Goal: Task Accomplishment & Management: Manage account settings

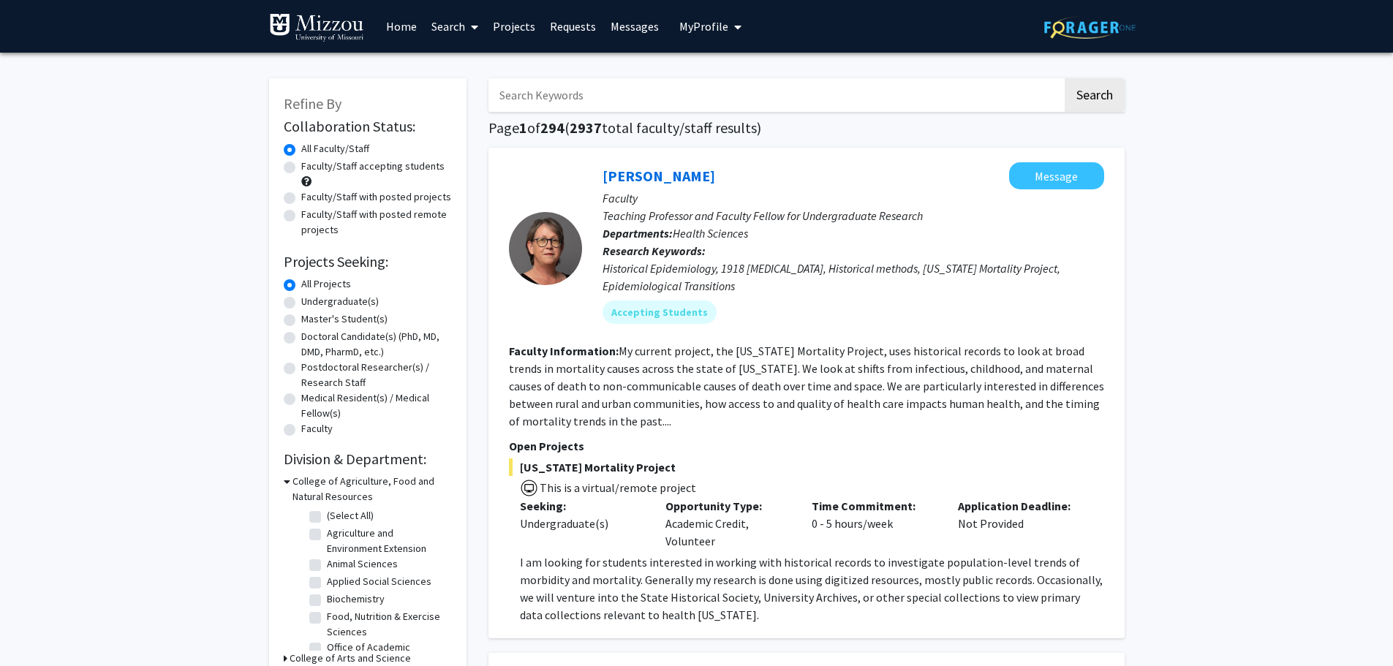
click at [720, 17] on button "My Profile" at bounding box center [710, 26] width 71 height 53
click at [741, 71] on span "[PERSON_NAME]" at bounding box center [770, 68] width 88 height 16
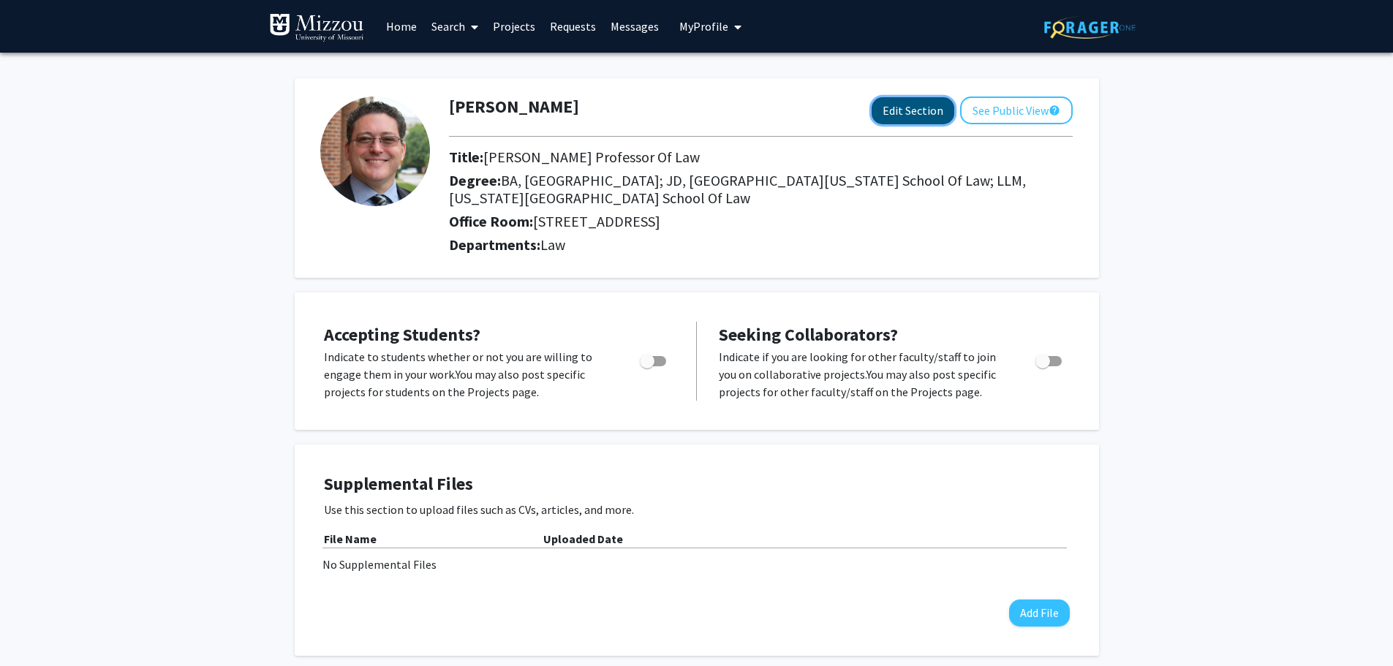
click at [903, 114] on button "Edit Section" at bounding box center [912, 110] width 83 height 27
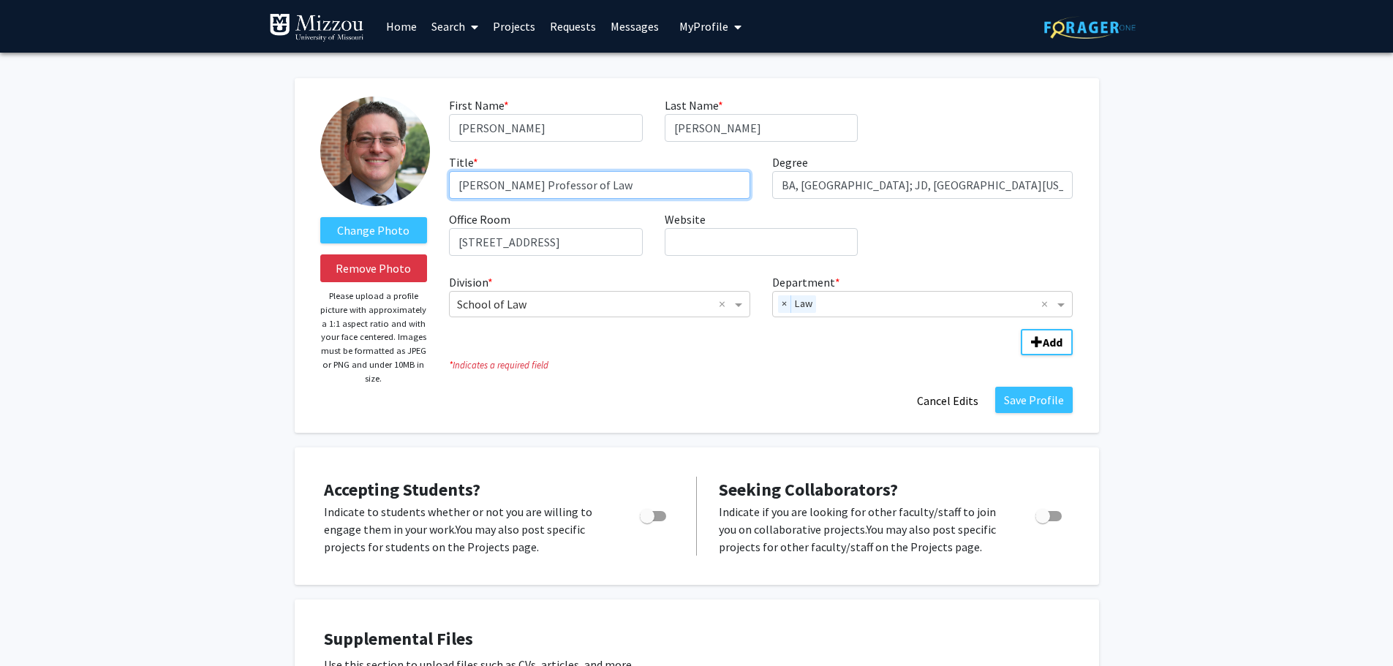
click at [629, 184] on input "[PERSON_NAME] Professor of Law" at bounding box center [599, 185] width 301 height 28
type input "Associate [PERSON_NAME] for Academic Affairs & [PERSON_NAME] Professor of Law"
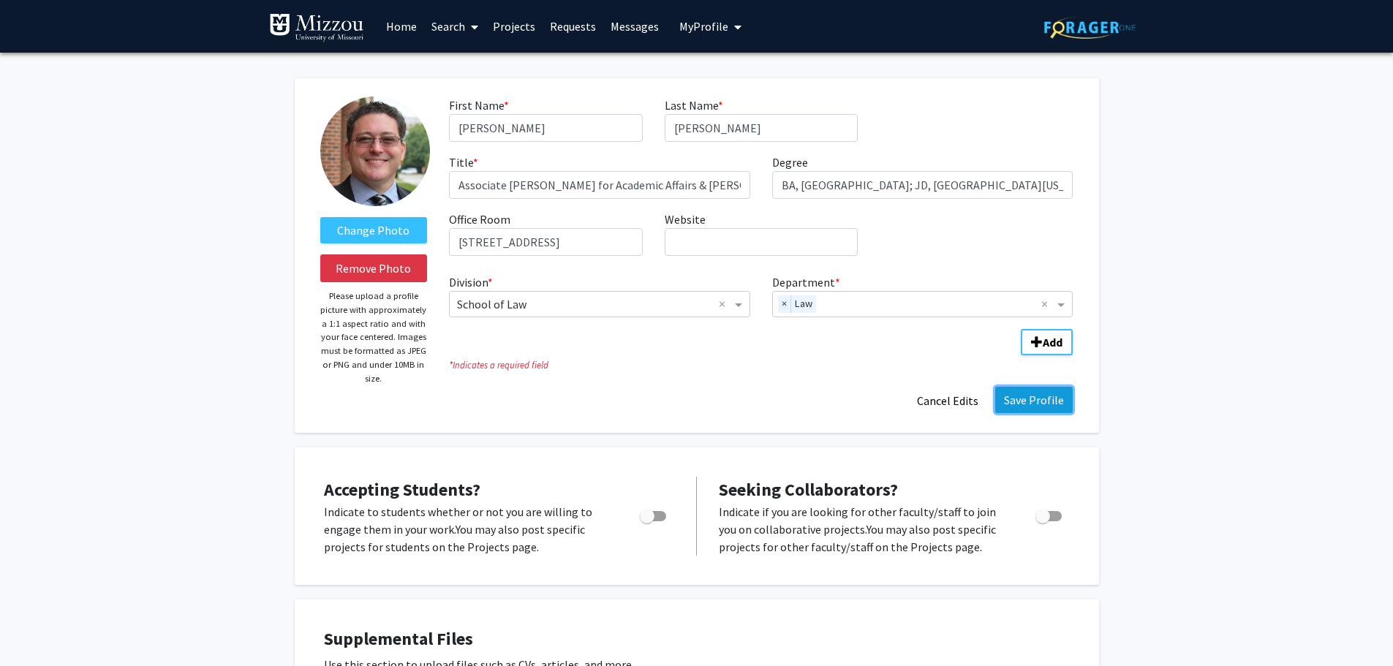
click at [1030, 398] on button "Save Profile" at bounding box center [1033, 400] width 77 height 26
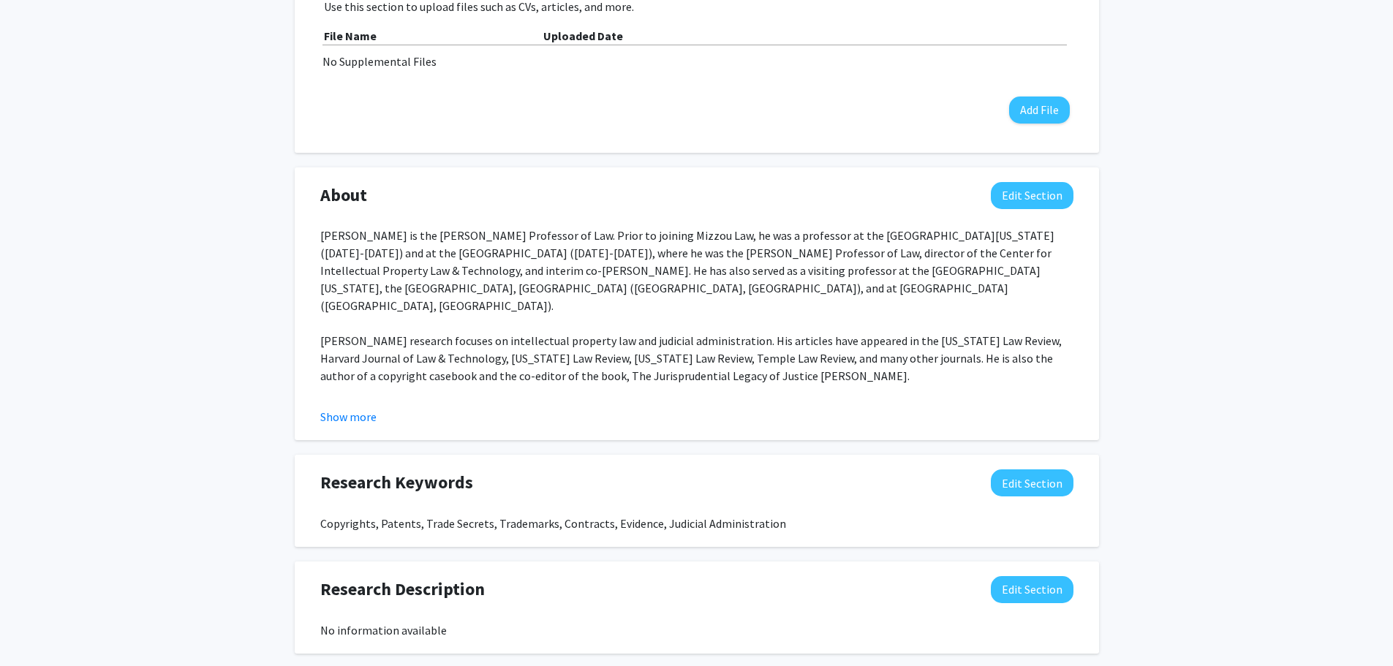
scroll to position [512, 0]
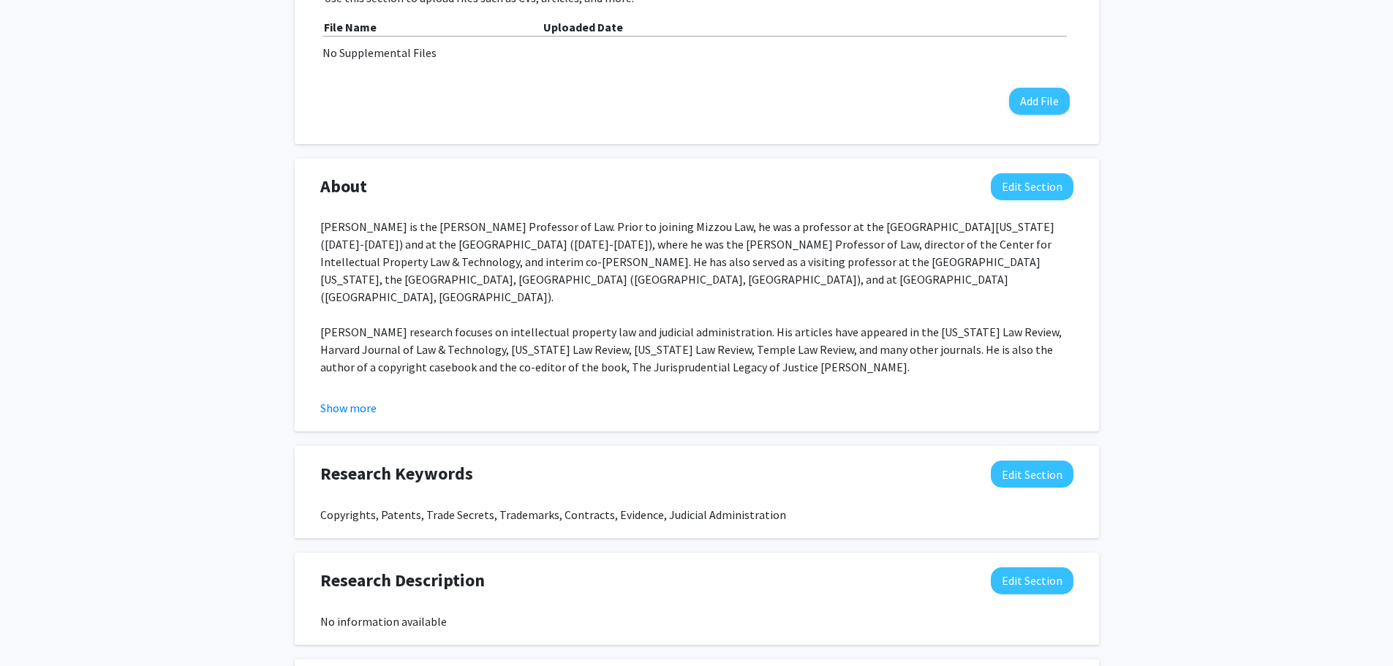
click at [931, 386] on div "[PERSON_NAME] is the [PERSON_NAME] Professor of Law. Prior to joining Mizzou La…" at bounding box center [696, 358] width 753 height 281
click at [354, 407] on button "Show more" at bounding box center [348, 408] width 56 height 18
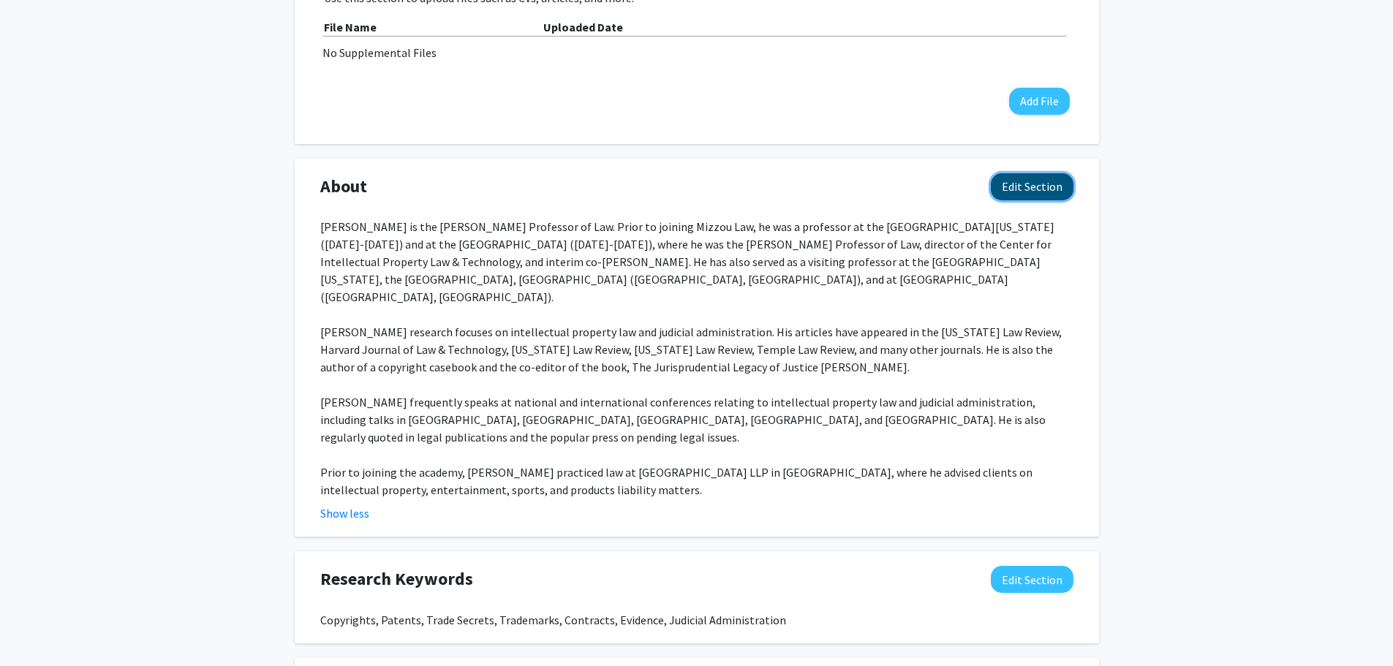
click at [1024, 181] on button "Edit Section" at bounding box center [1032, 186] width 83 height 27
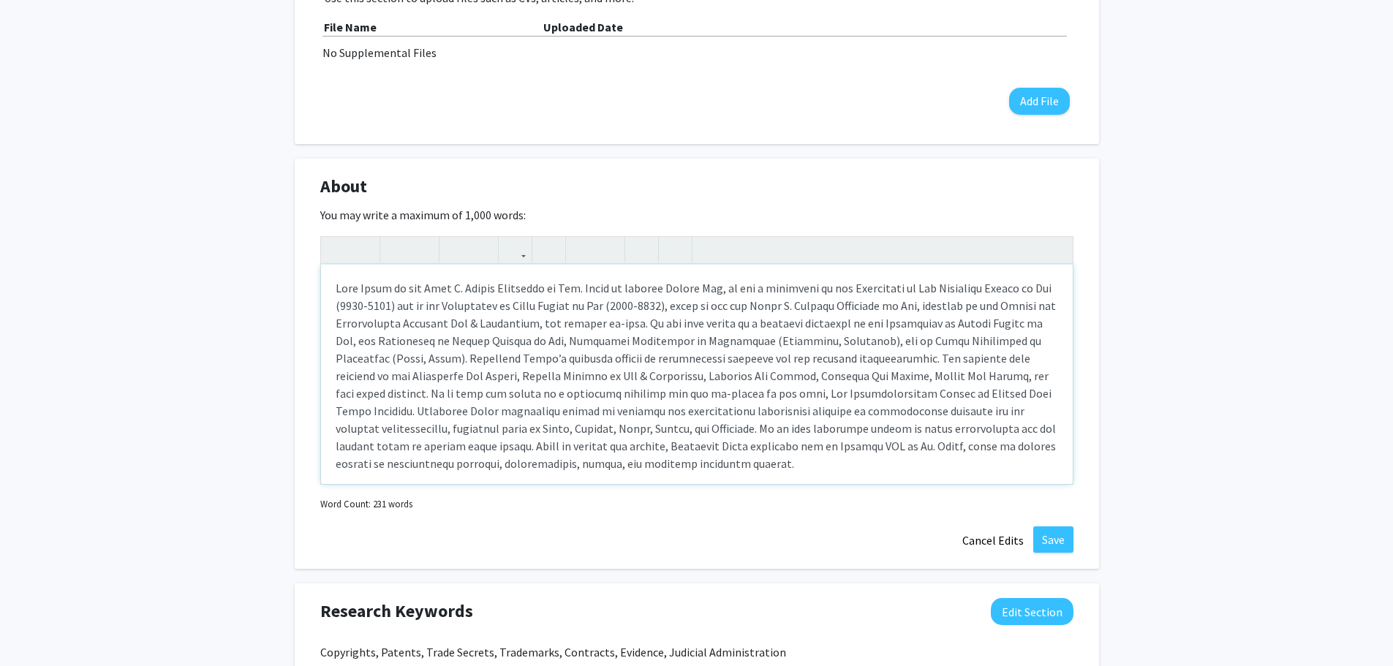
scroll to position [3, 0]
click at [423, 283] on div "Note to users with screen readers: Please deactivate our accessibility plugin f…" at bounding box center [697, 374] width 752 height 219
click at [403, 287] on div "Note to users with screen readers: Please deactivate our accessibility plugin f…" at bounding box center [697, 374] width 752 height 219
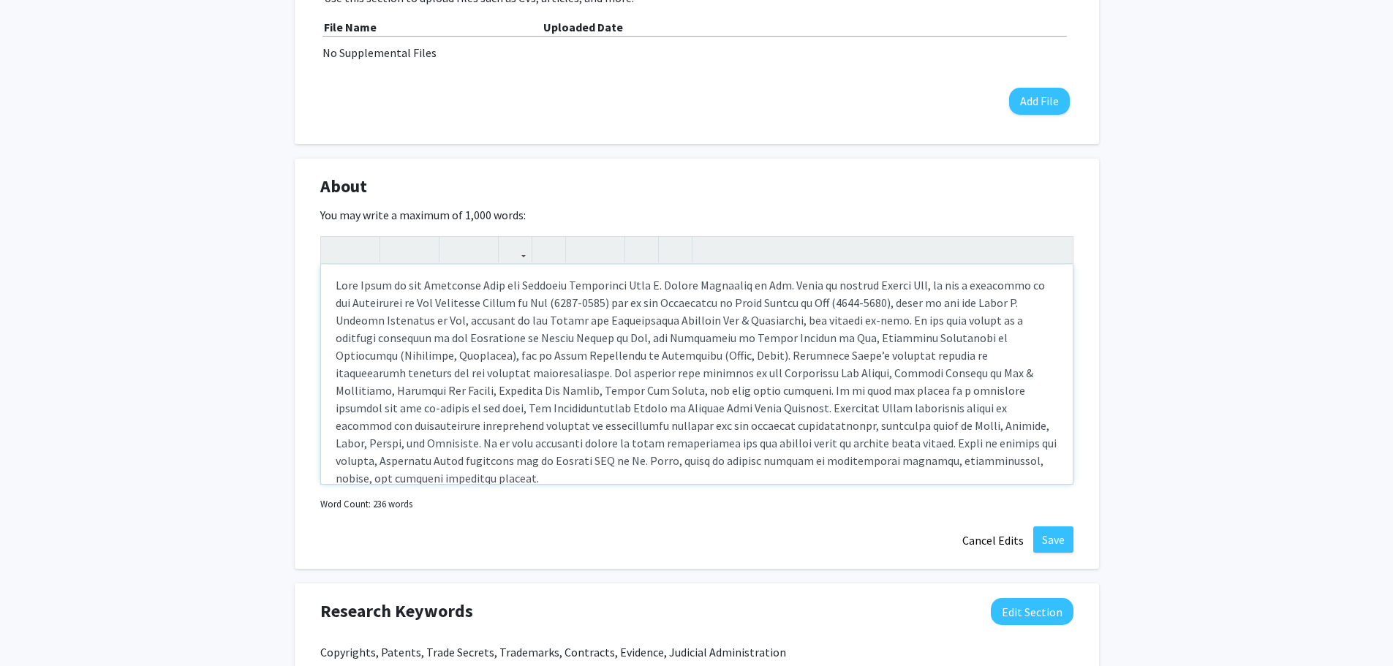
click at [597, 282] on p "Note to users with screen readers: Please deactivate our accessibility plugin f…" at bounding box center [697, 381] width 722 height 211
type textarea "<l>Ipsu Dolor si ame Consectet Adip eli Seddoeiu Tempori utl etd Magn A. Enimad…"
click at [1056, 537] on button "Save" at bounding box center [1053, 539] width 40 height 26
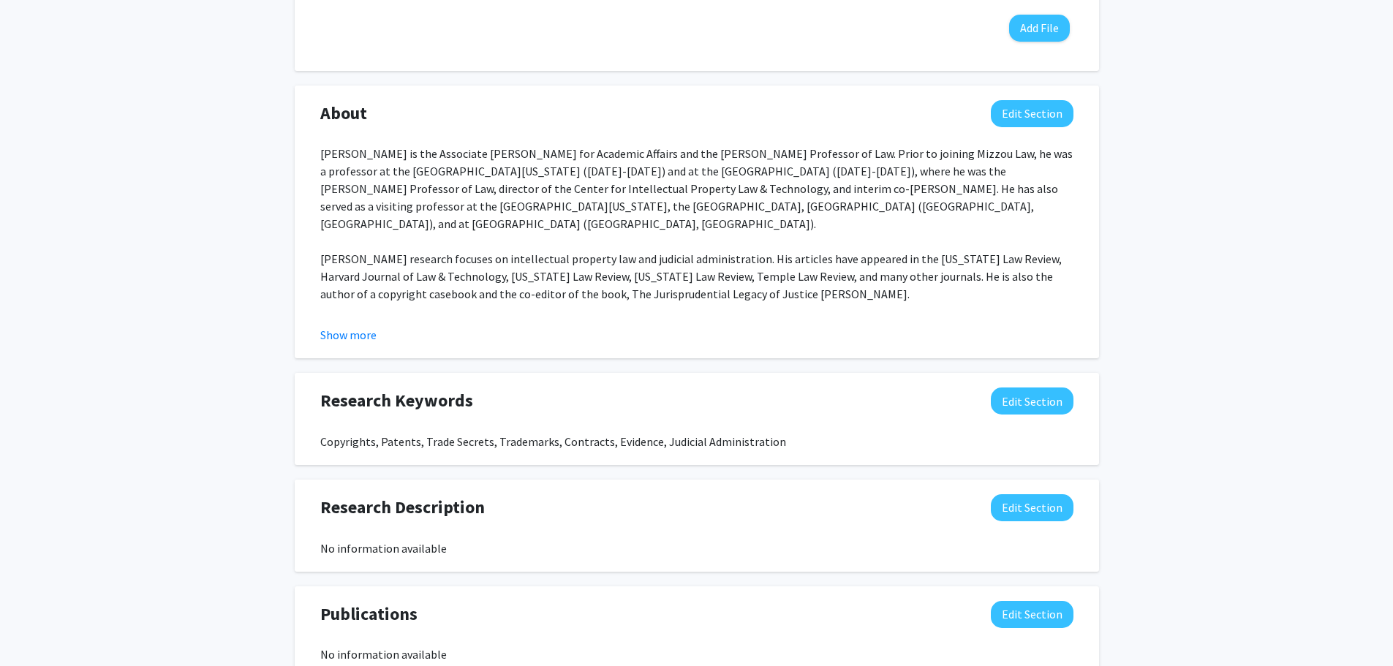
scroll to position [512, 0]
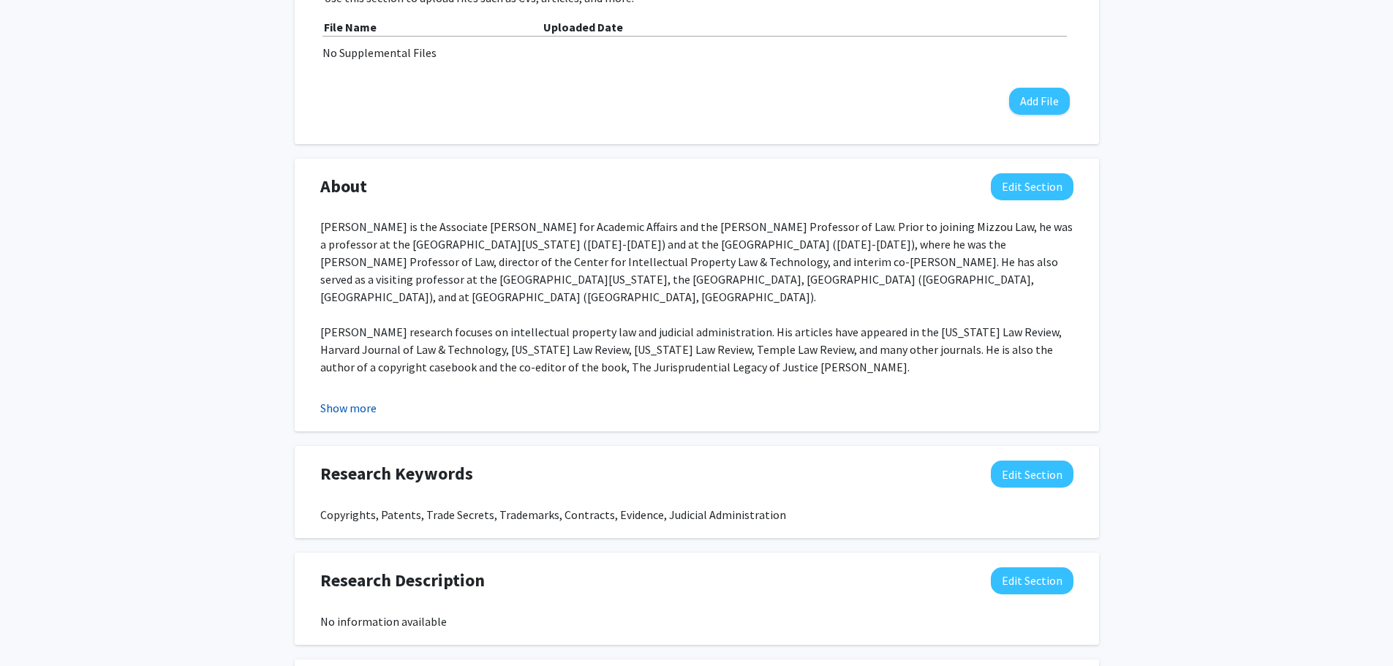
click at [349, 409] on button "Show more" at bounding box center [348, 408] width 56 height 18
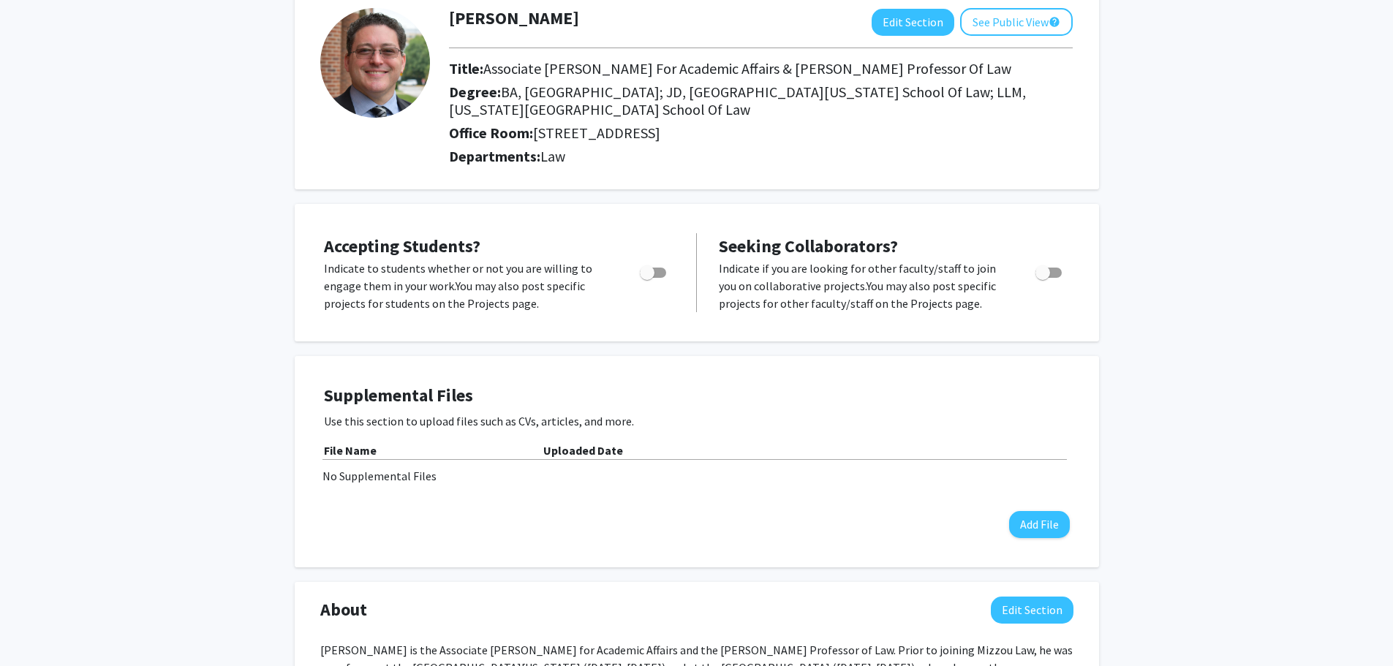
scroll to position [0, 0]
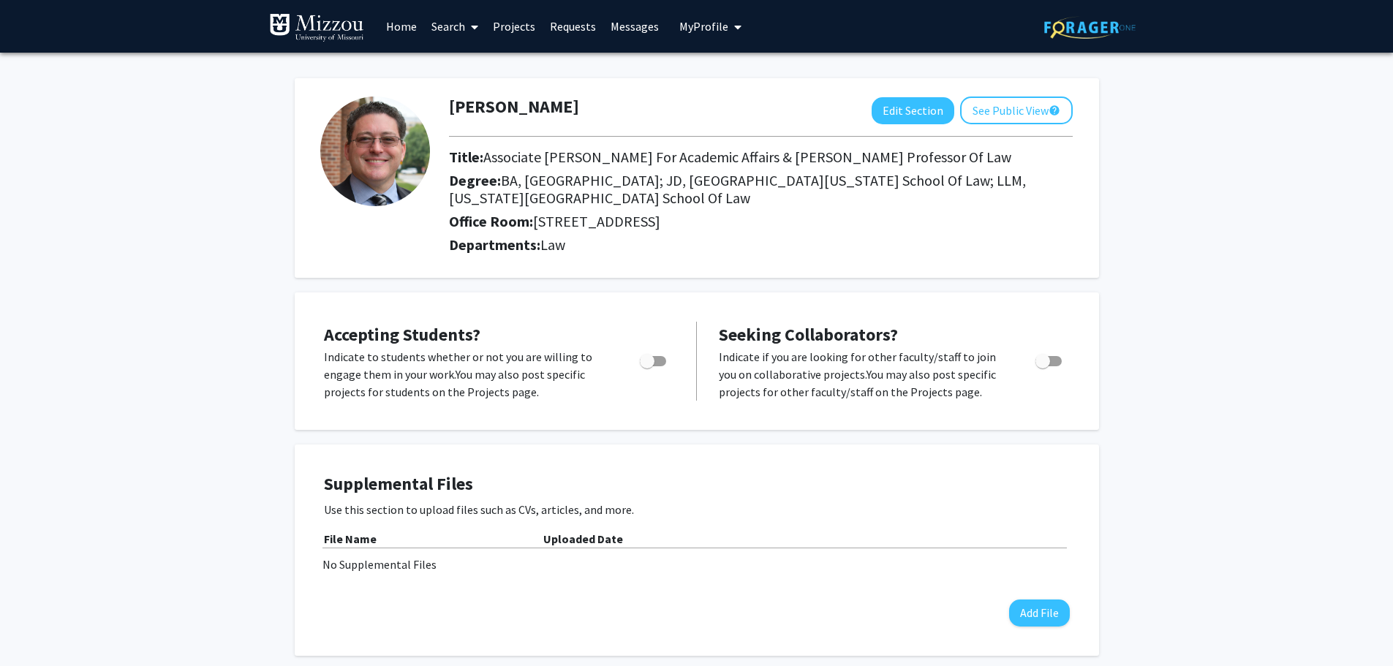
click at [695, 25] on span "My Profile" at bounding box center [703, 26] width 49 height 15
click at [733, 61] on span "[PERSON_NAME]" at bounding box center [770, 68] width 88 height 16
click at [929, 116] on button "Edit Section" at bounding box center [912, 110] width 83 height 27
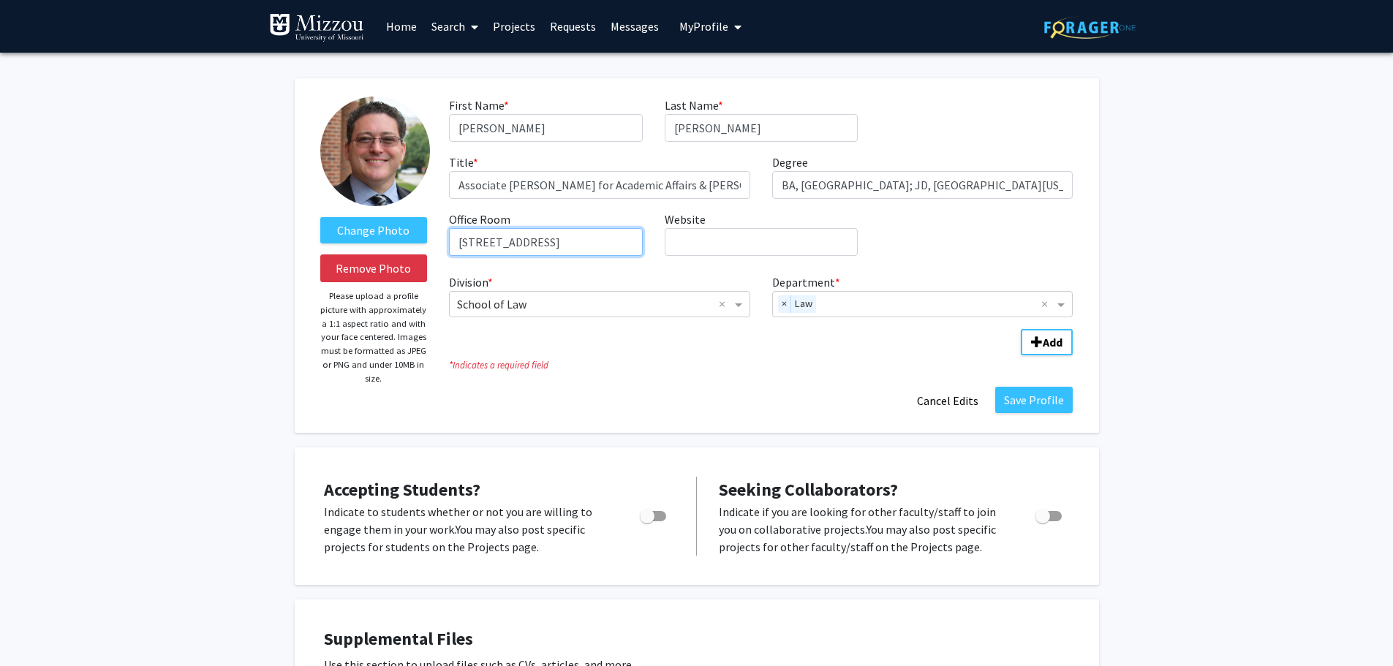
click at [551, 241] on input "[STREET_ADDRESS]" at bounding box center [545, 242] width 193 height 28
drag, startPoint x: 476, startPoint y: 243, endPoint x: 307, endPoint y: 243, distance: 168.9
click at [307, 243] on div "Change Photo Remove Photo Please upload a profile picture with approximately a …" at bounding box center [697, 255] width 804 height 355
type input "[GEOGRAPHIC_DATA]"
click at [1035, 402] on button "Save Profile" at bounding box center [1033, 400] width 77 height 26
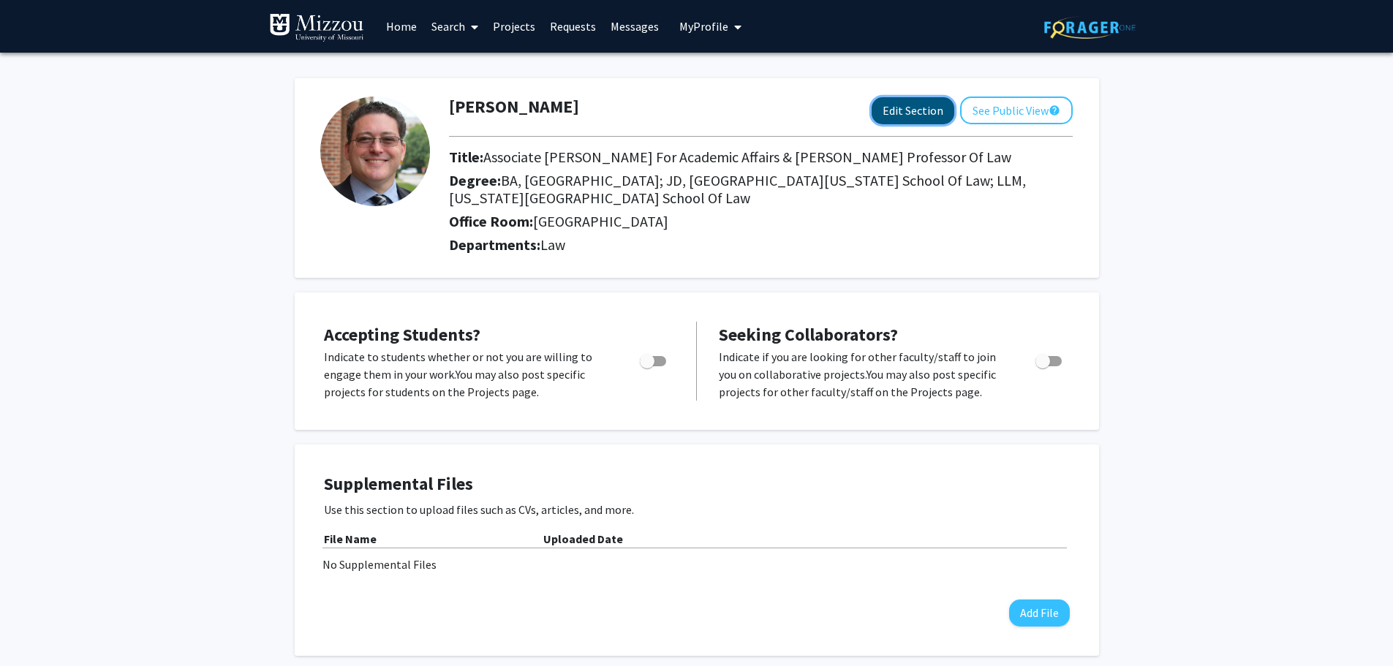
click at [936, 110] on button "Edit Section" at bounding box center [912, 110] width 83 height 27
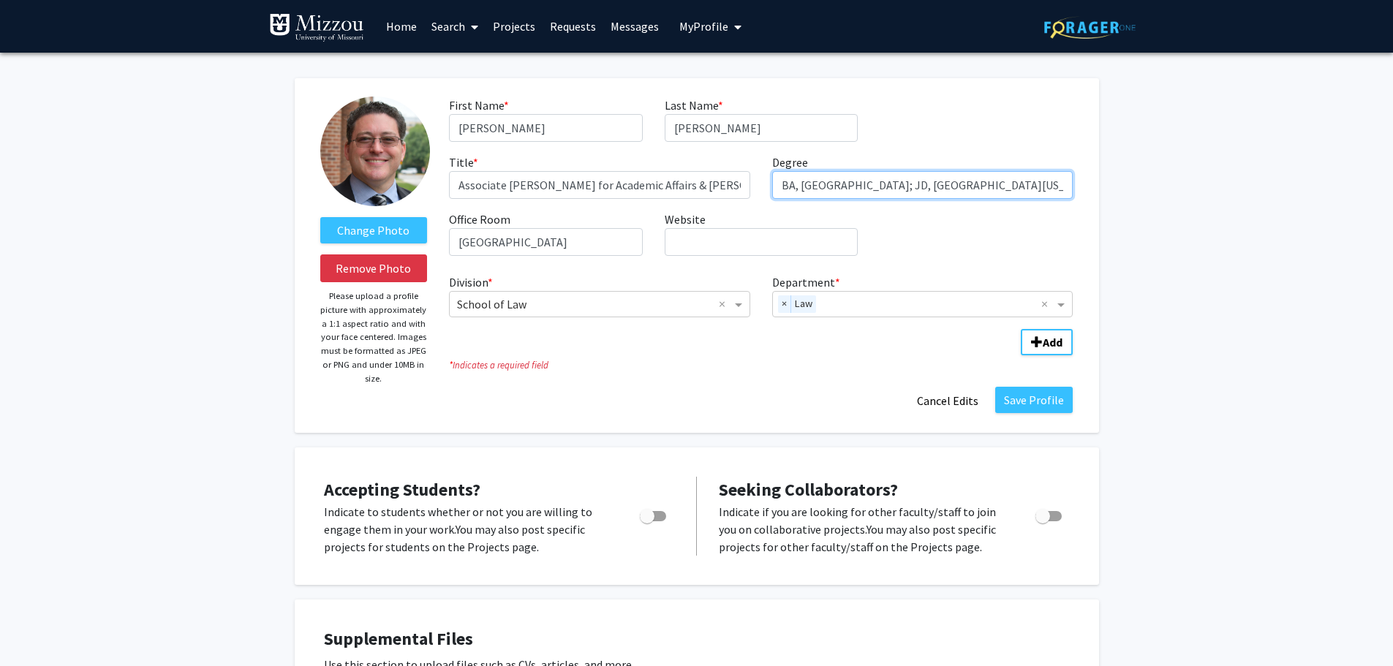
click at [981, 181] on input "BA, [GEOGRAPHIC_DATA]; JD, [GEOGRAPHIC_DATA][US_STATE]; LLM, [US_STATE][GEOGRAP…" at bounding box center [922, 185] width 301 height 28
click at [952, 401] on button "Cancel Edits" at bounding box center [947, 401] width 80 height 28
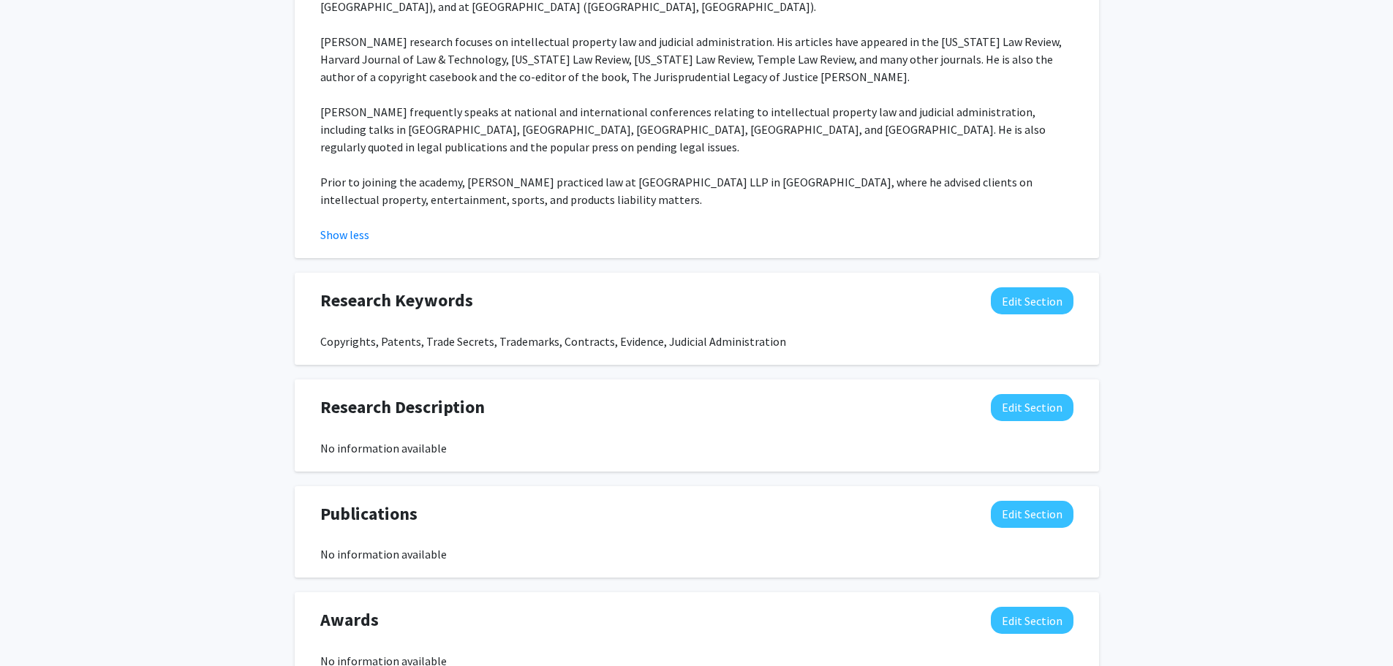
scroll to position [804, 0]
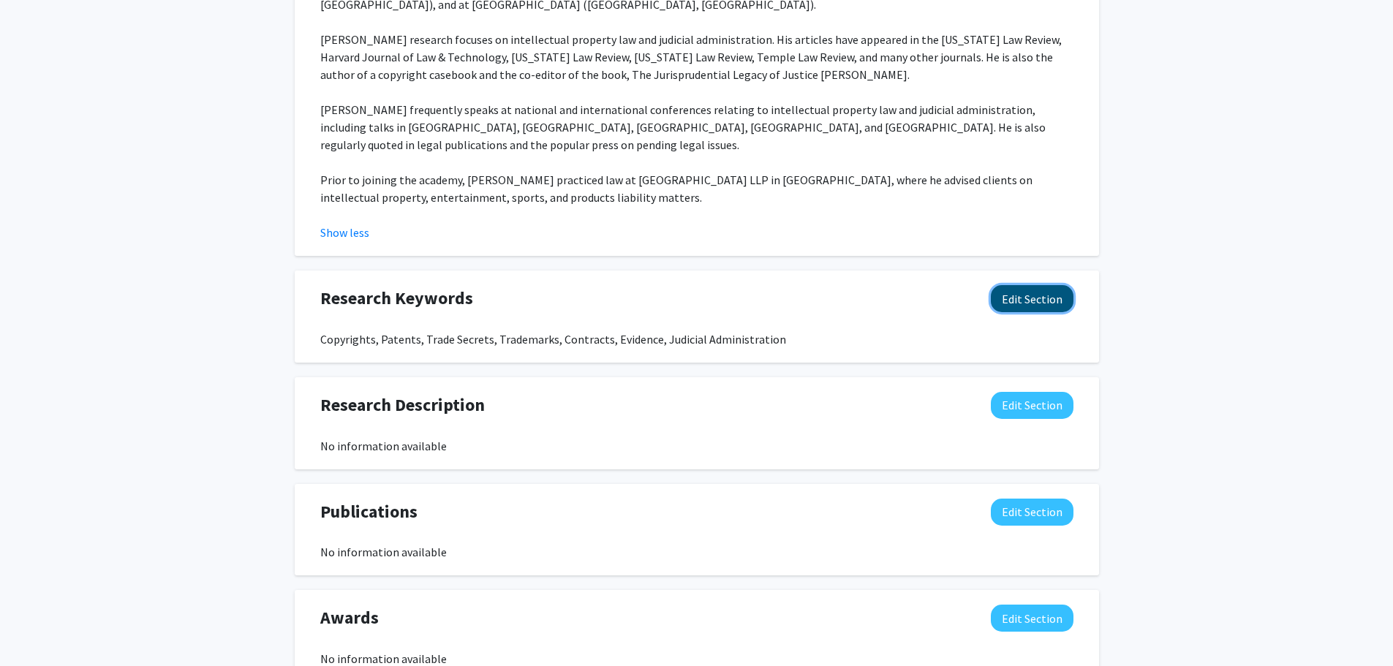
click at [1034, 285] on button "Edit Section" at bounding box center [1032, 298] width 83 height 27
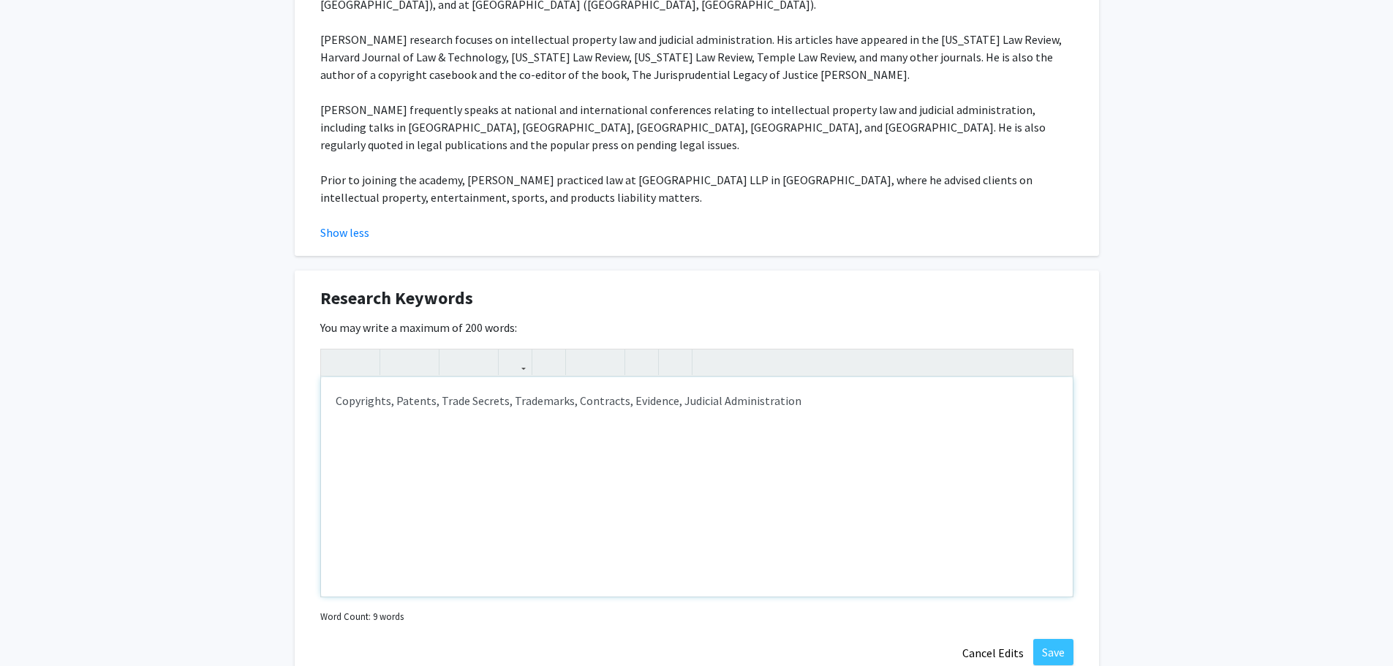
click at [336, 385] on div "Copyrights, Patents, Trade Secrets, Trademarks, Contracts, Evidence, Judicial A…" at bounding box center [697, 486] width 752 height 219
type textarea "Intellectual Property, Copyrights, Patents, Trade Secrets, Trademarks, Contract…"
click at [1048, 639] on button "Save" at bounding box center [1053, 652] width 40 height 26
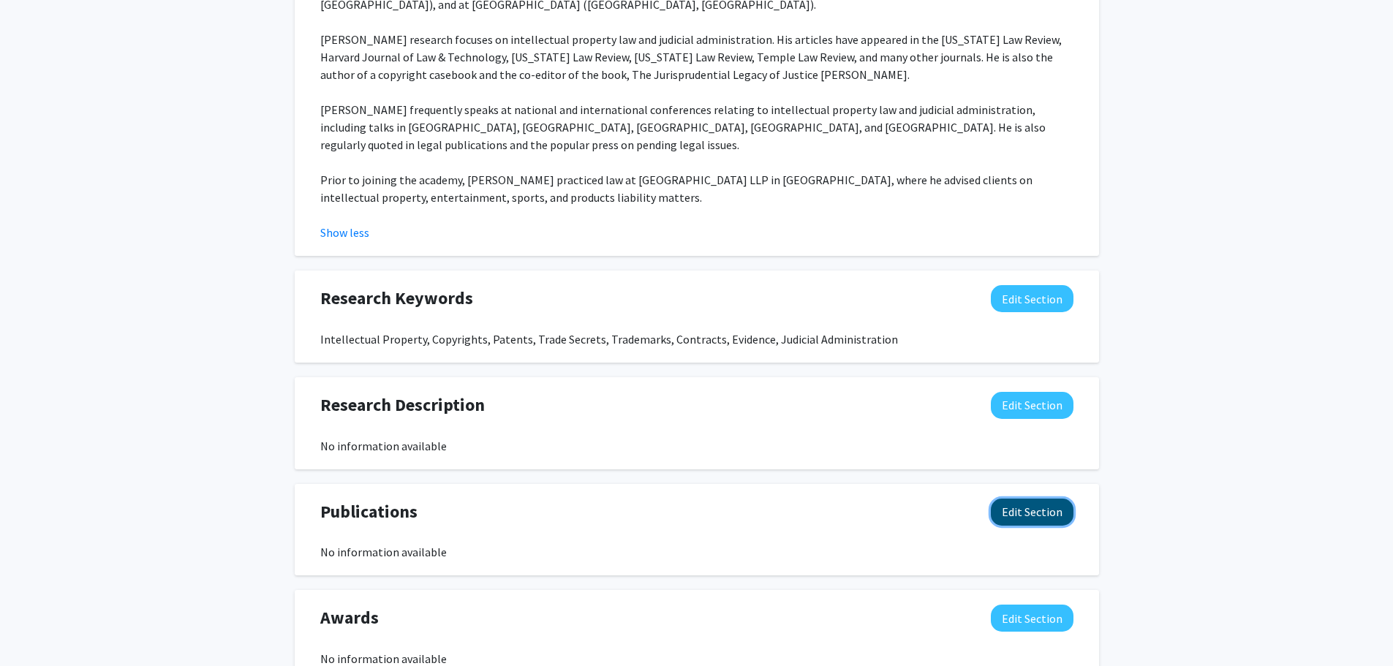
click at [999, 499] on button "Edit Section" at bounding box center [1032, 512] width 83 height 27
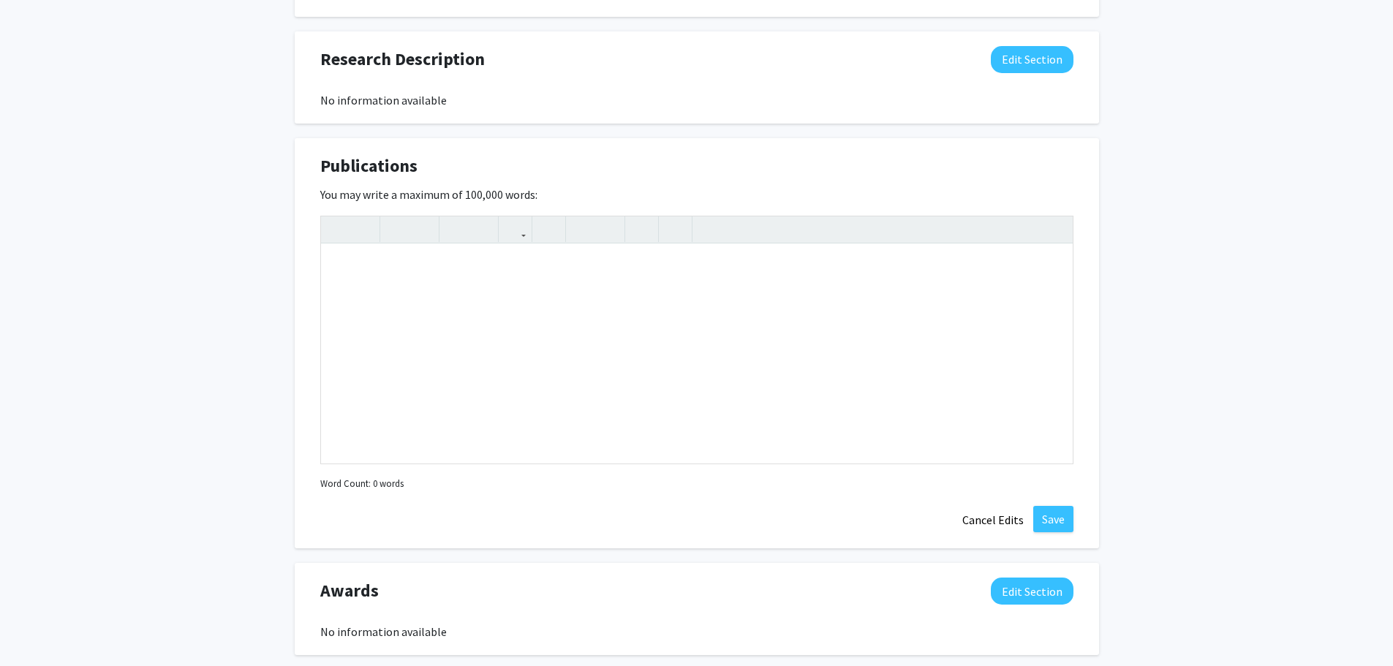
scroll to position [1213, 0]
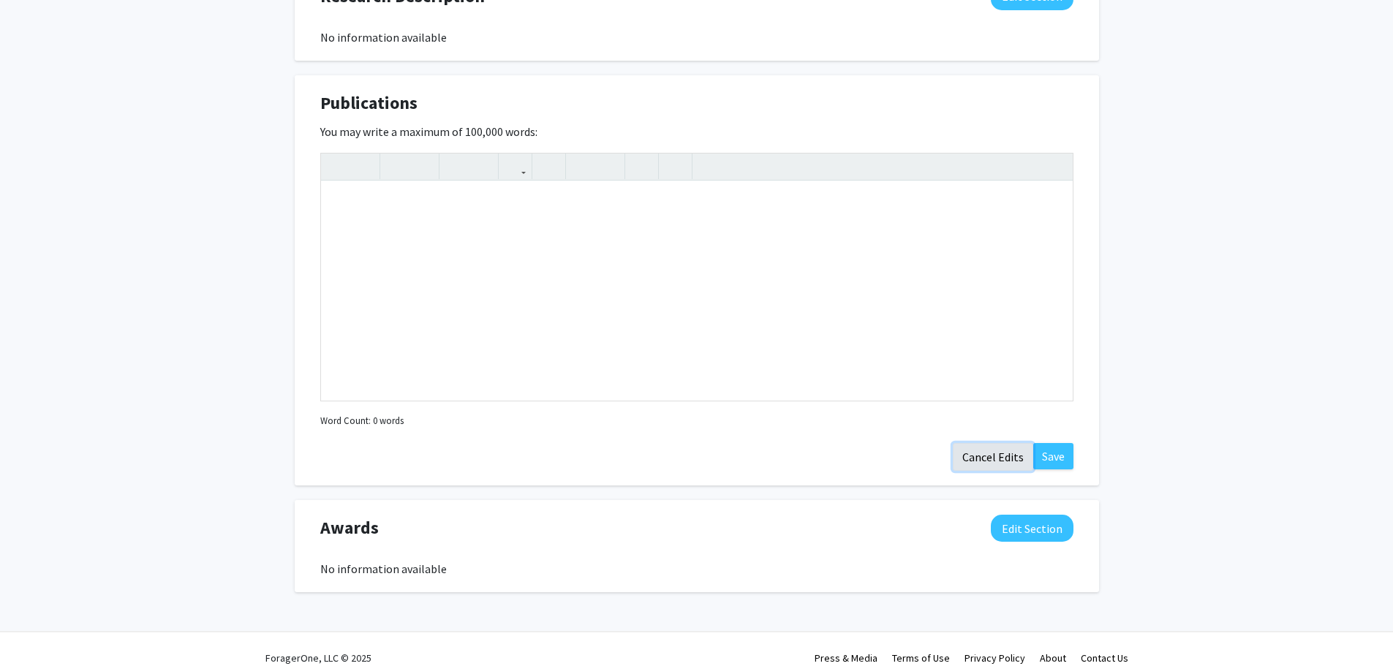
click at [988, 443] on button "Cancel Edits" at bounding box center [993, 457] width 80 height 28
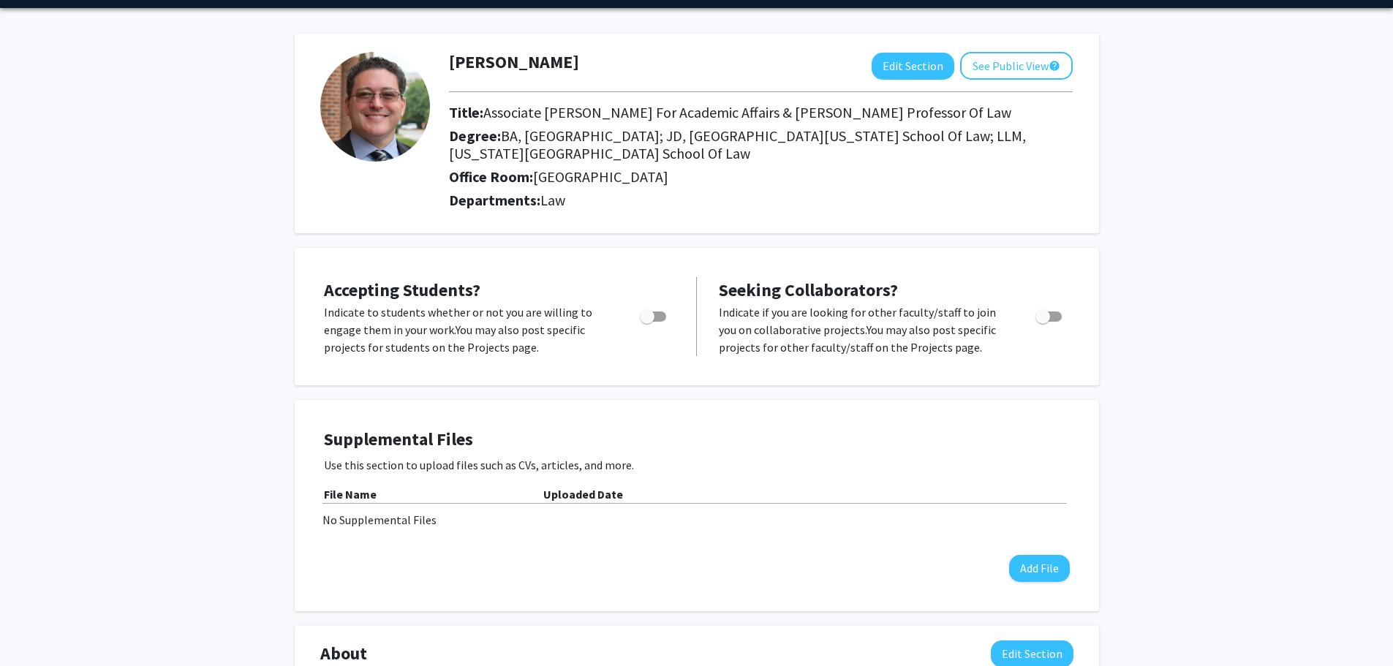
scroll to position [0, 0]
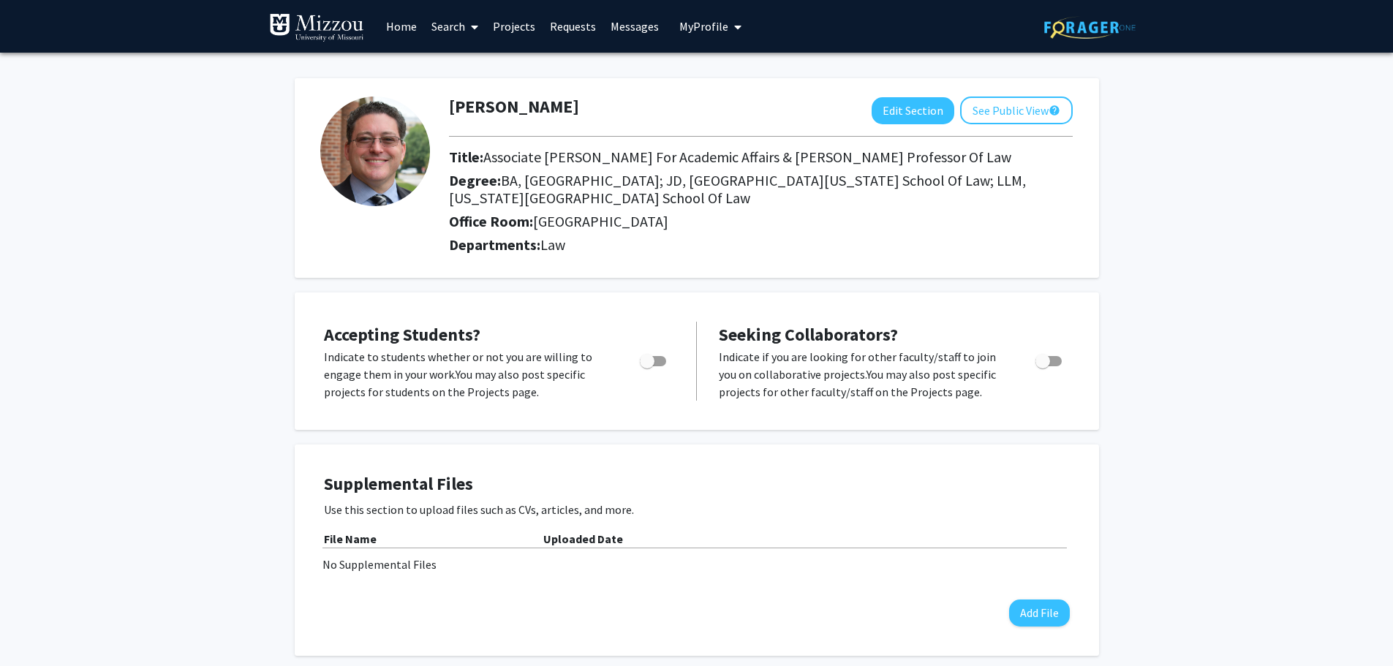
click at [472, 22] on icon at bounding box center [474, 27] width 7 height 12
click at [461, 68] on span "Faculty/Staff" at bounding box center [477, 67] width 107 height 29
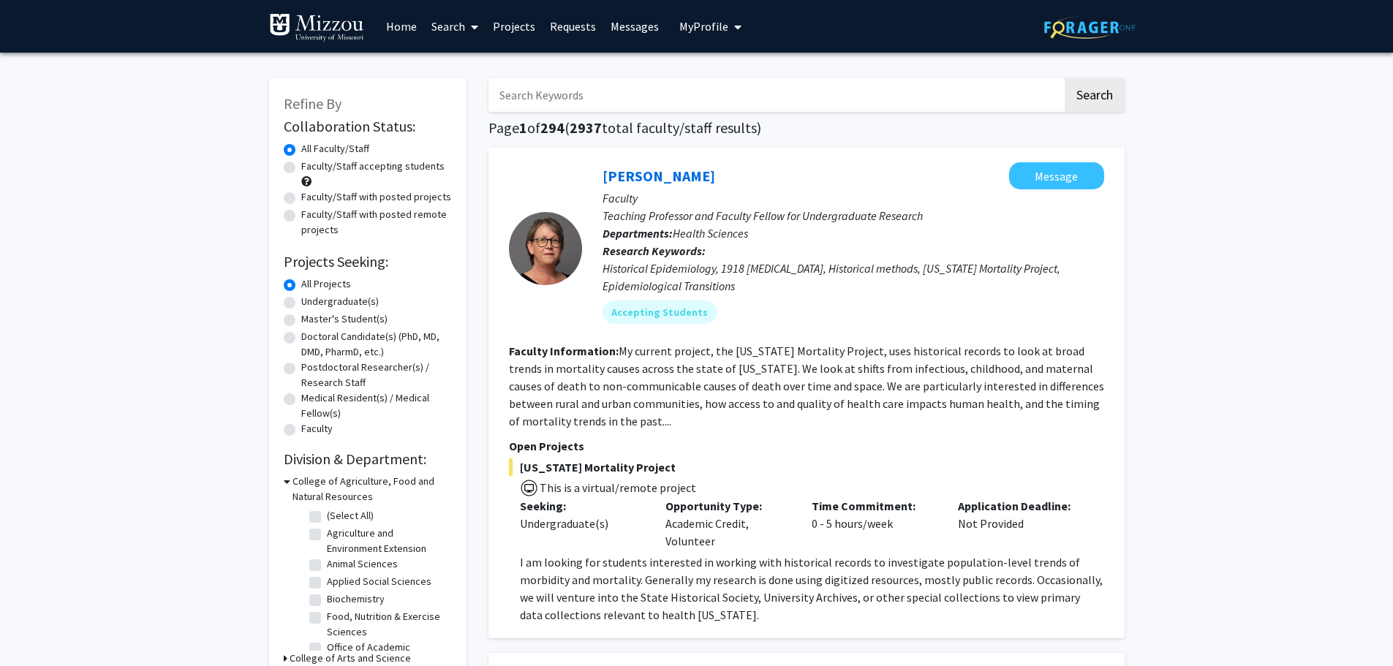
click at [301, 429] on label "Faculty" at bounding box center [316, 428] width 31 height 15
click at [301, 429] on input "Faculty" at bounding box center [306, 426] width 10 height 10
radio input "true"
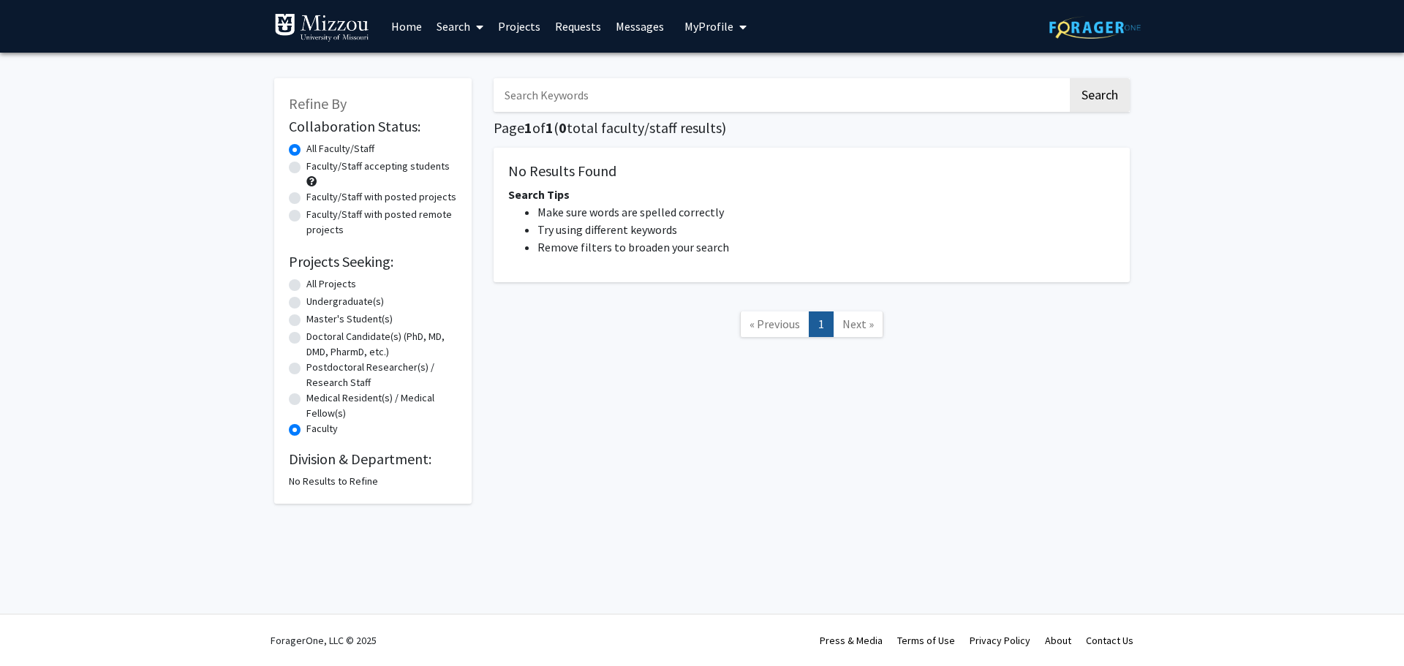
click at [306, 284] on label "All Projects" at bounding box center [331, 283] width 50 height 15
click at [306, 284] on input "All Projects" at bounding box center [311, 281] width 10 height 10
radio input "true"
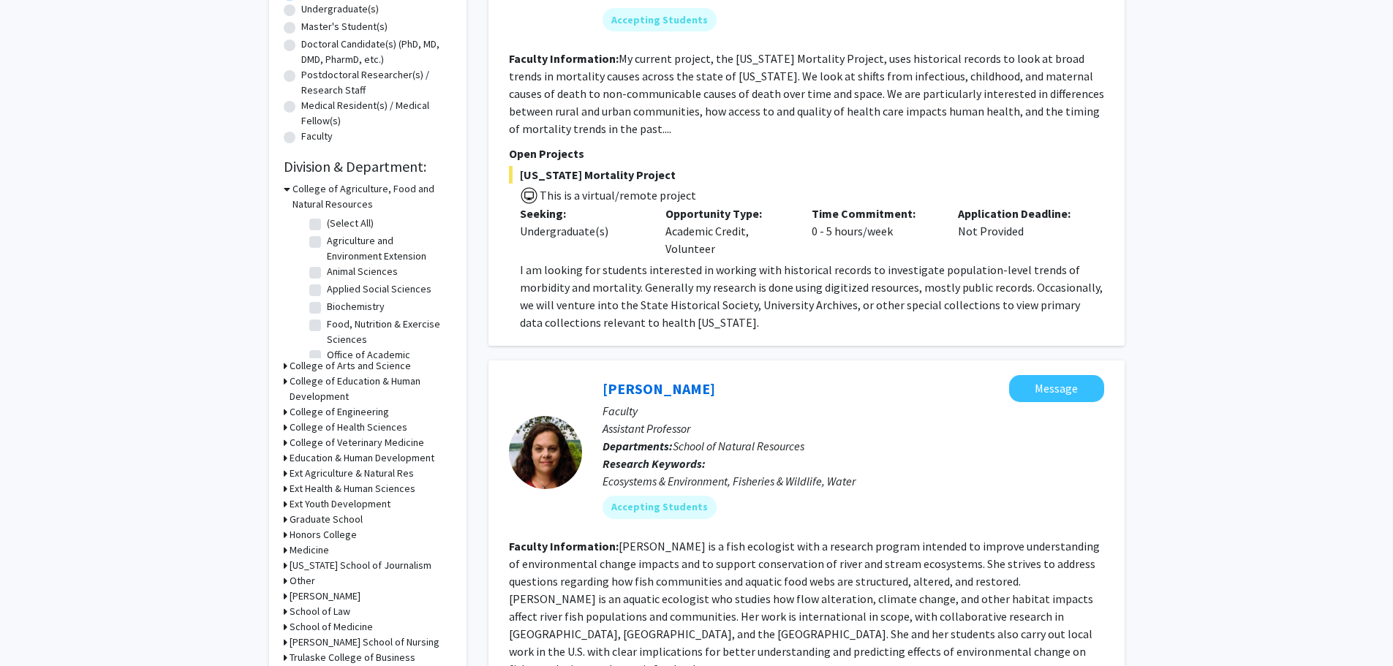
scroll to position [366, 0]
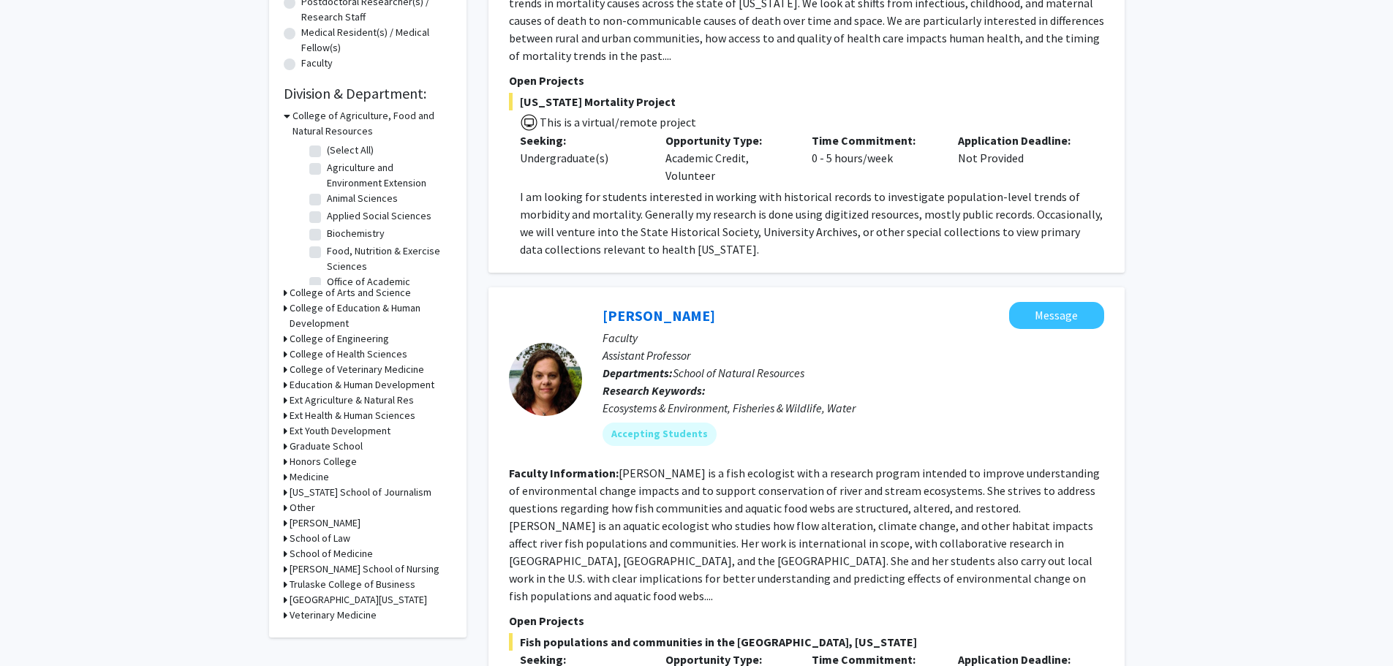
click at [287, 537] on div "School of Law" at bounding box center [368, 538] width 168 height 15
click at [284, 538] on icon at bounding box center [286, 538] width 4 height 15
click at [321, 556] on fg-checkbox "(Select All) (Select All)" at bounding box center [378, 559] width 139 height 18
click at [327, 559] on label "(Select All)" at bounding box center [350, 557] width 47 height 15
click at [327, 559] on input "(Select All)" at bounding box center [332, 555] width 10 height 10
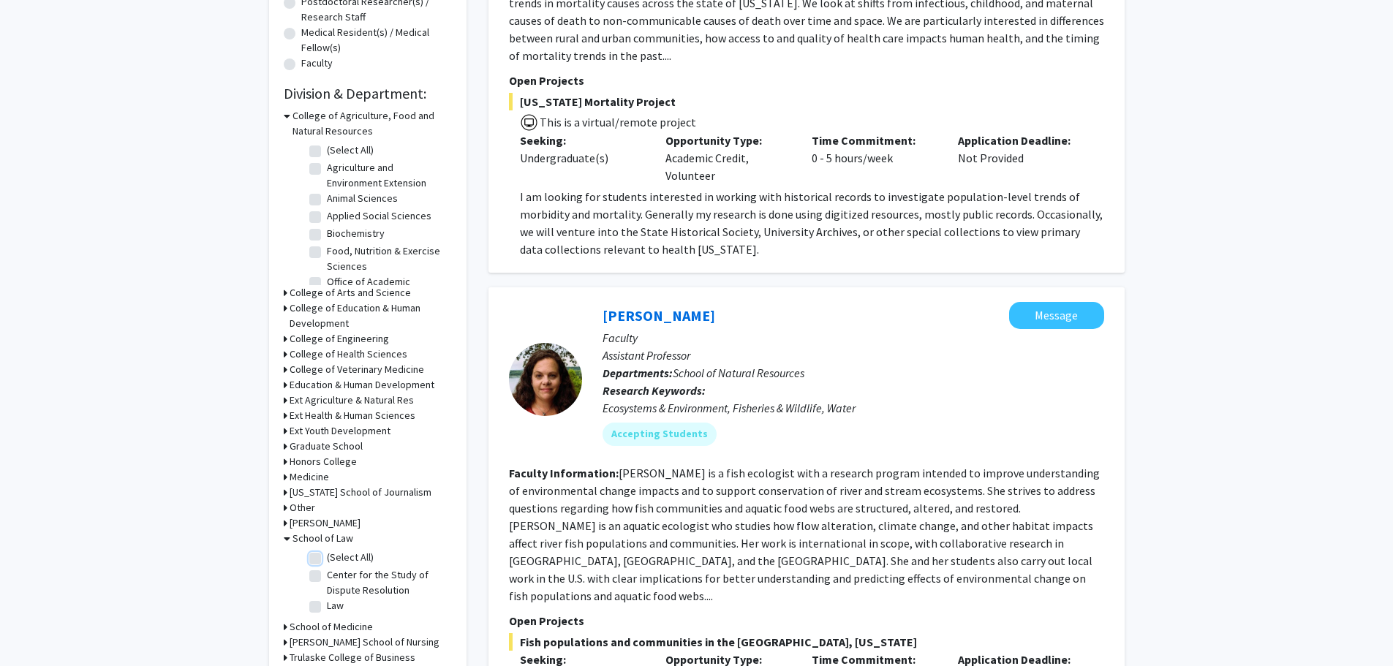
checkbox input "true"
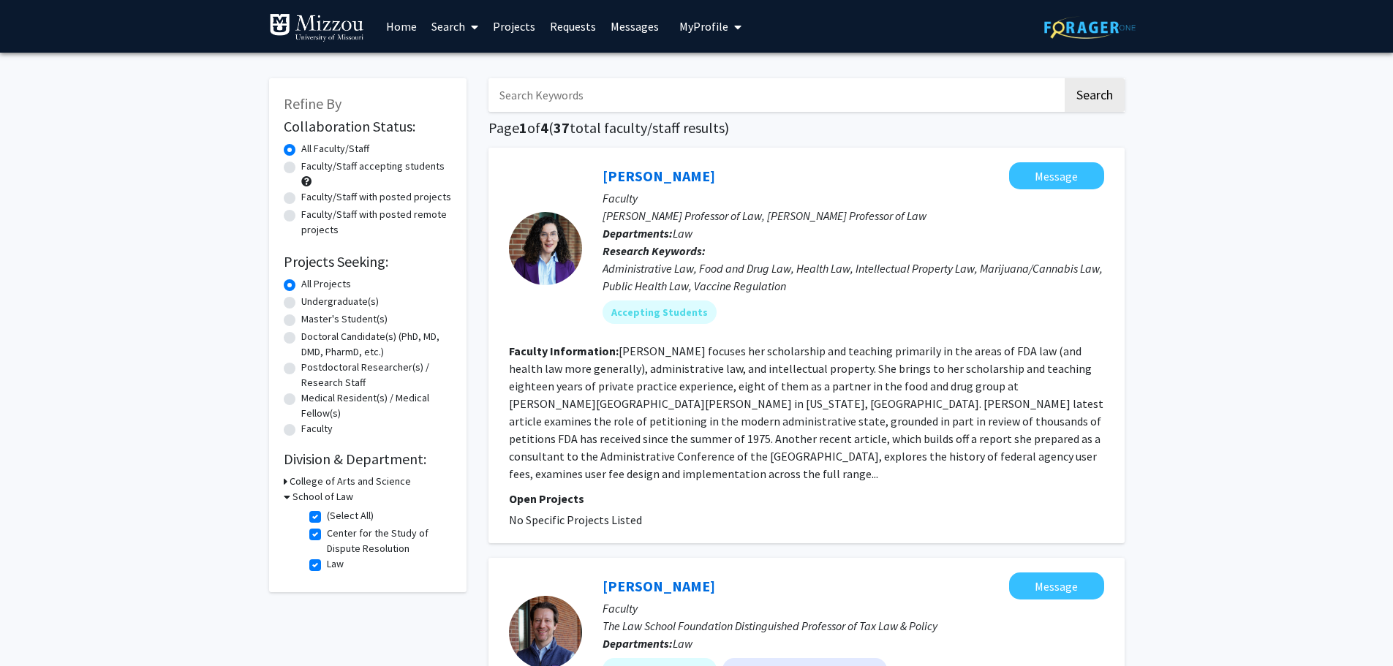
click at [327, 515] on label "(Select All)" at bounding box center [350, 515] width 47 height 15
click at [327, 515] on input "(Select All)" at bounding box center [332, 513] width 10 height 10
checkbox input "false"
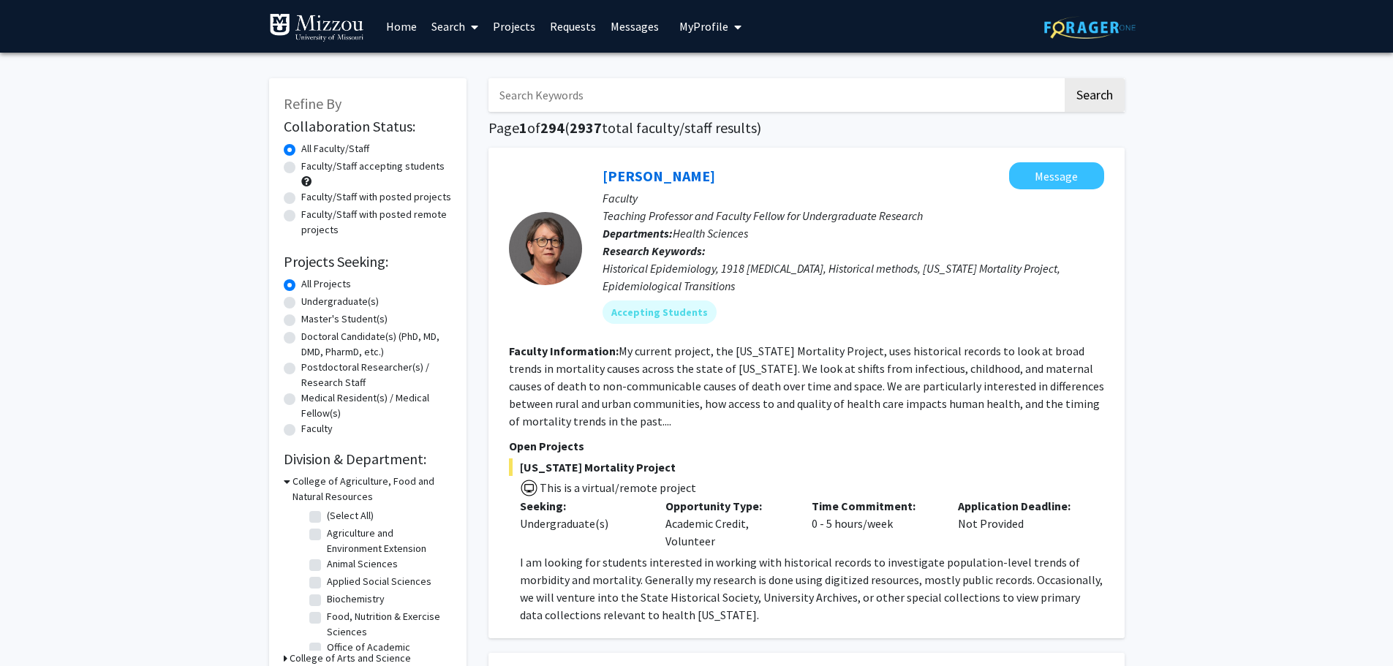
click at [587, 96] on input "Search Keywords" at bounding box center [775, 95] width 574 height 34
click at [1065, 78] on button "Search" at bounding box center [1095, 95] width 60 height 34
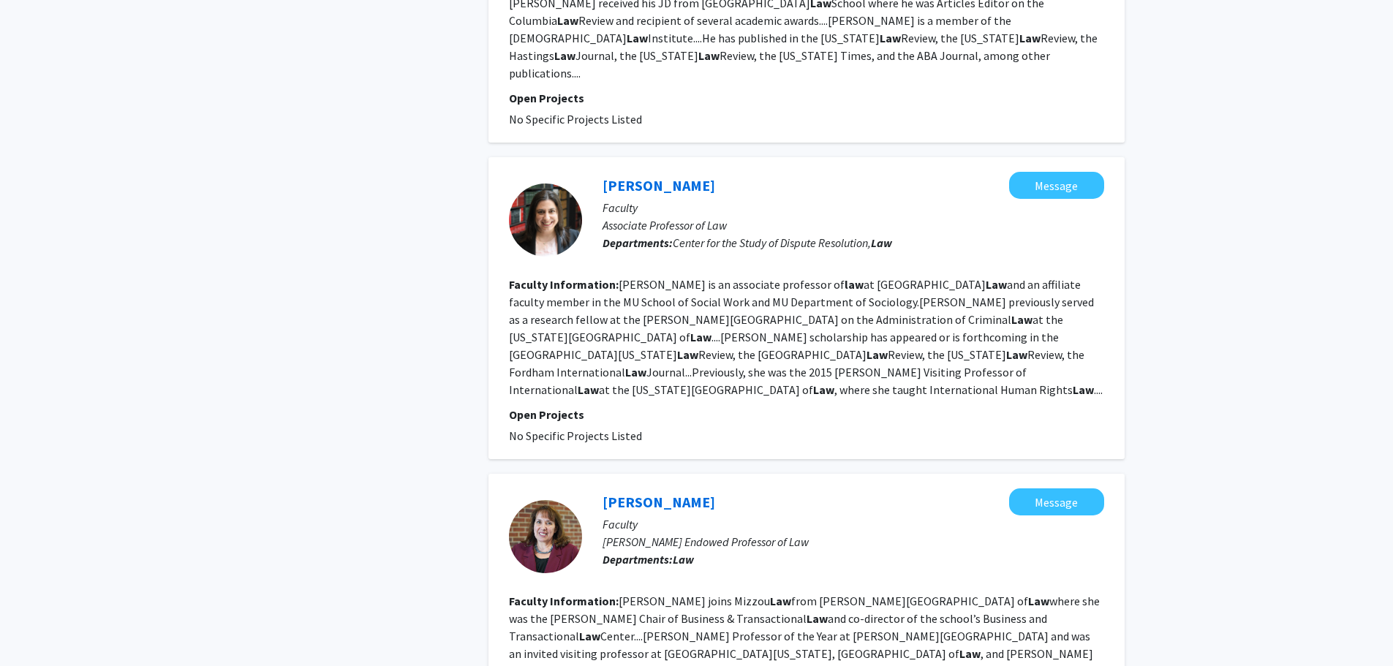
scroll to position [2557, 0]
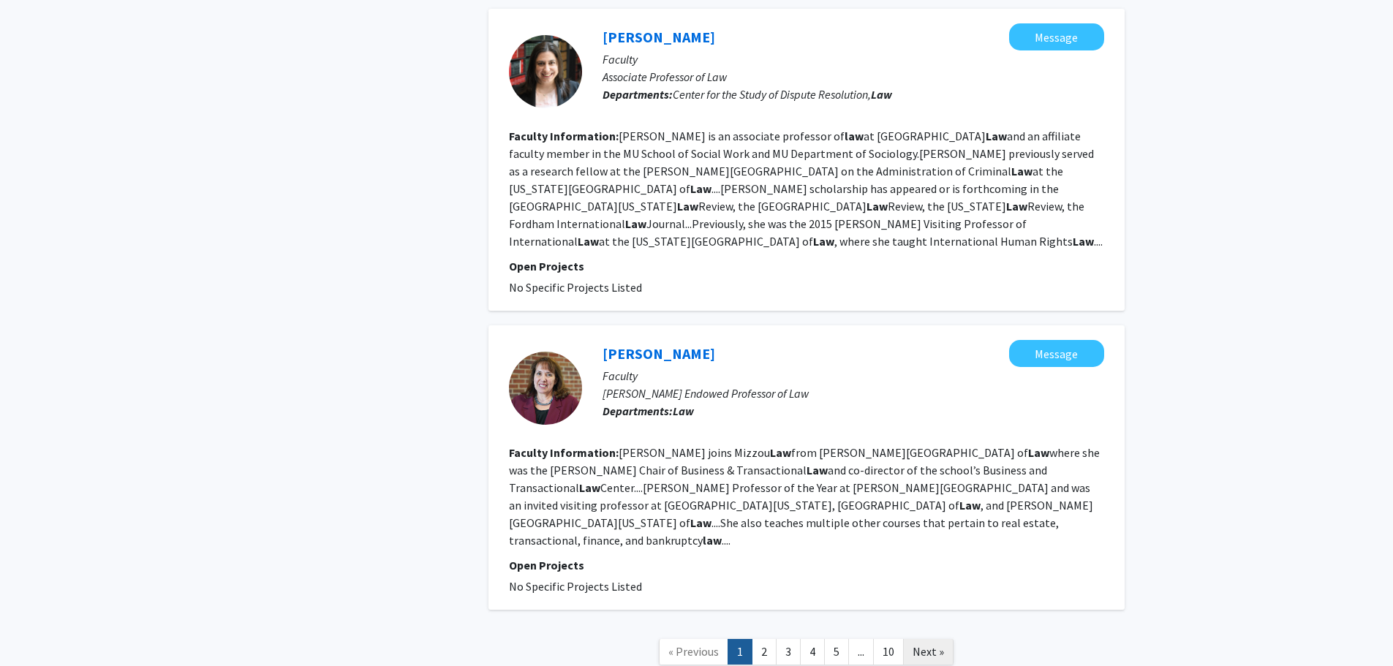
click at [925, 644] on span "Next »" at bounding box center [927, 651] width 31 height 15
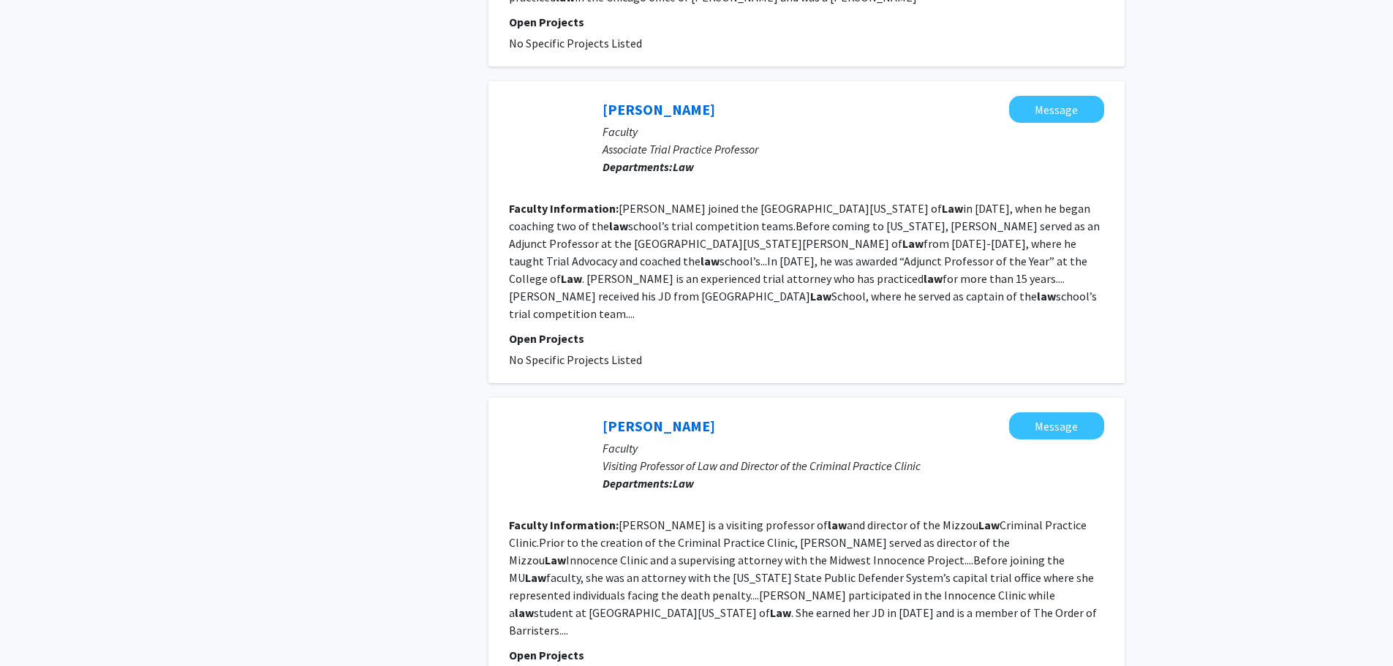
scroll to position [2638, 0]
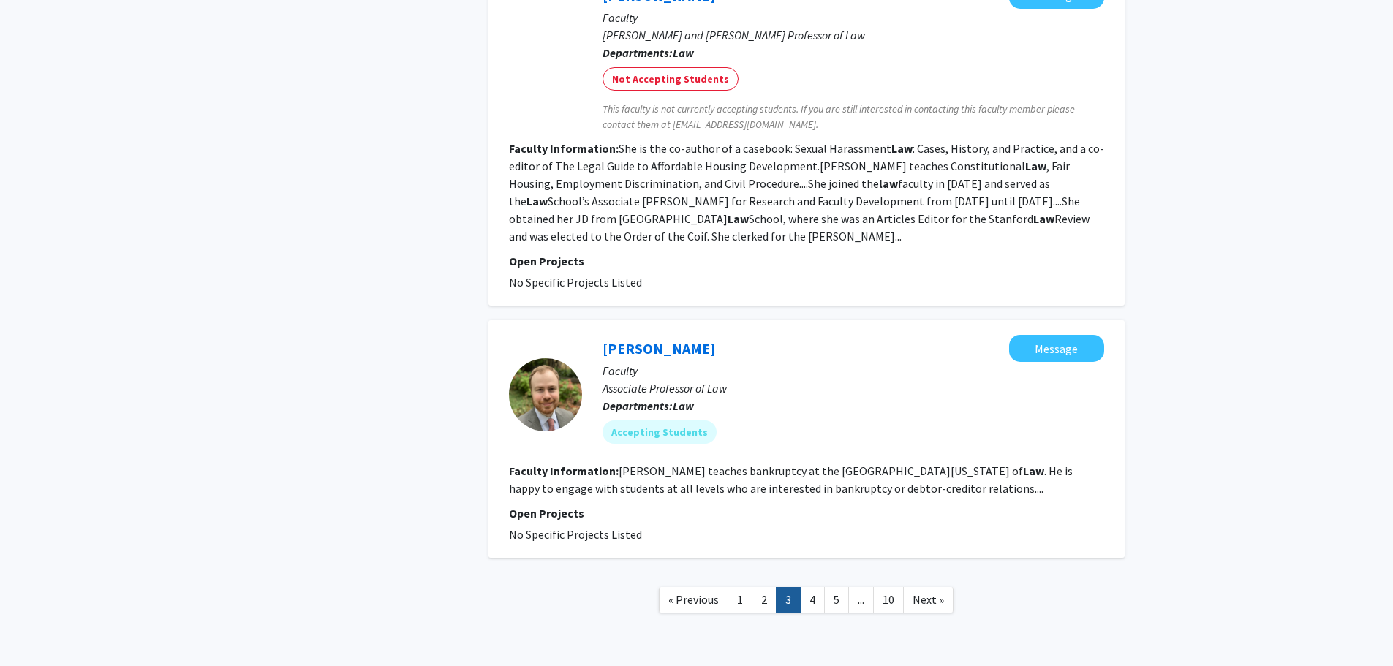
scroll to position [2699, 0]
click at [934, 591] on span "Next »" at bounding box center [927, 598] width 31 height 15
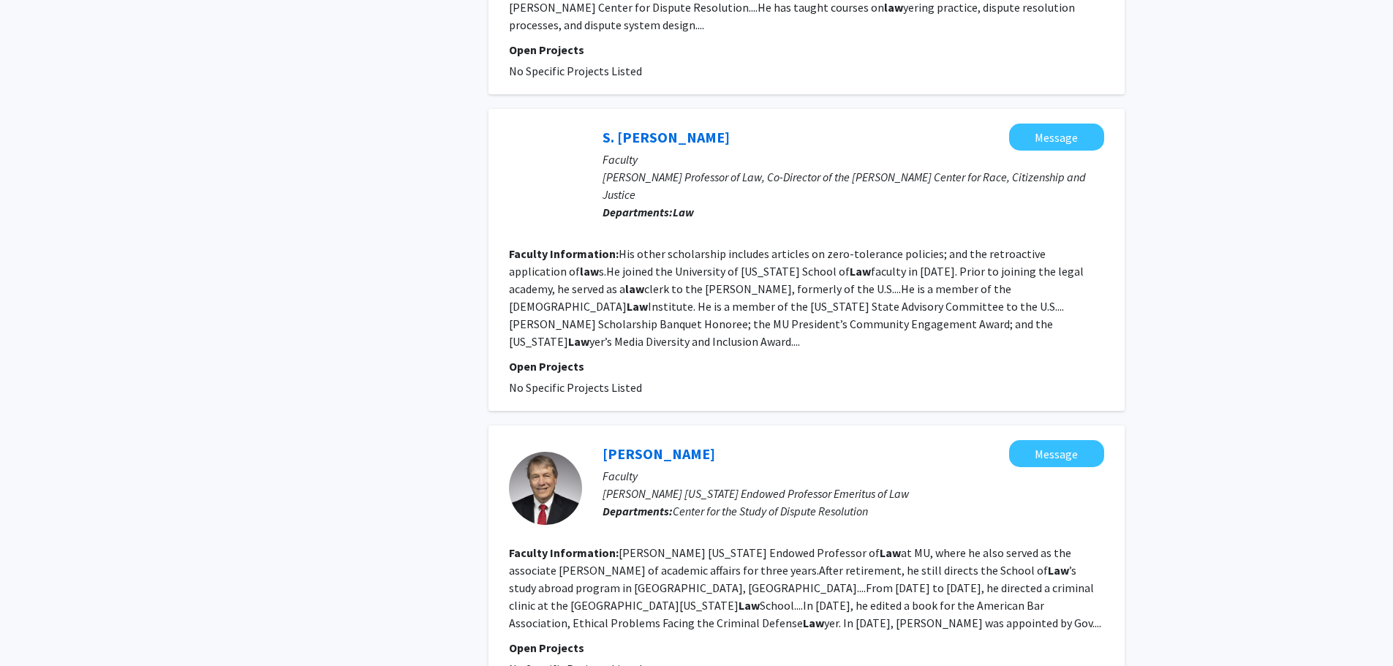
scroll to position [2397, 0]
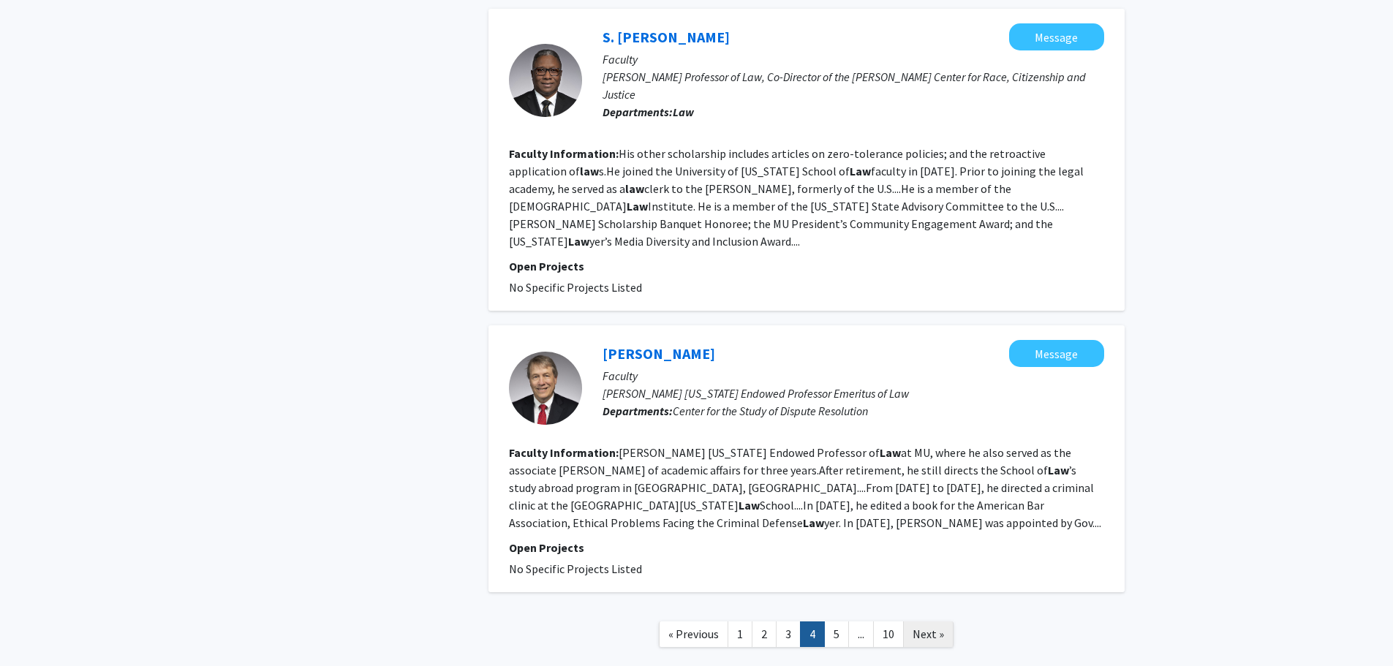
click at [915, 627] on span "Next »" at bounding box center [927, 634] width 31 height 15
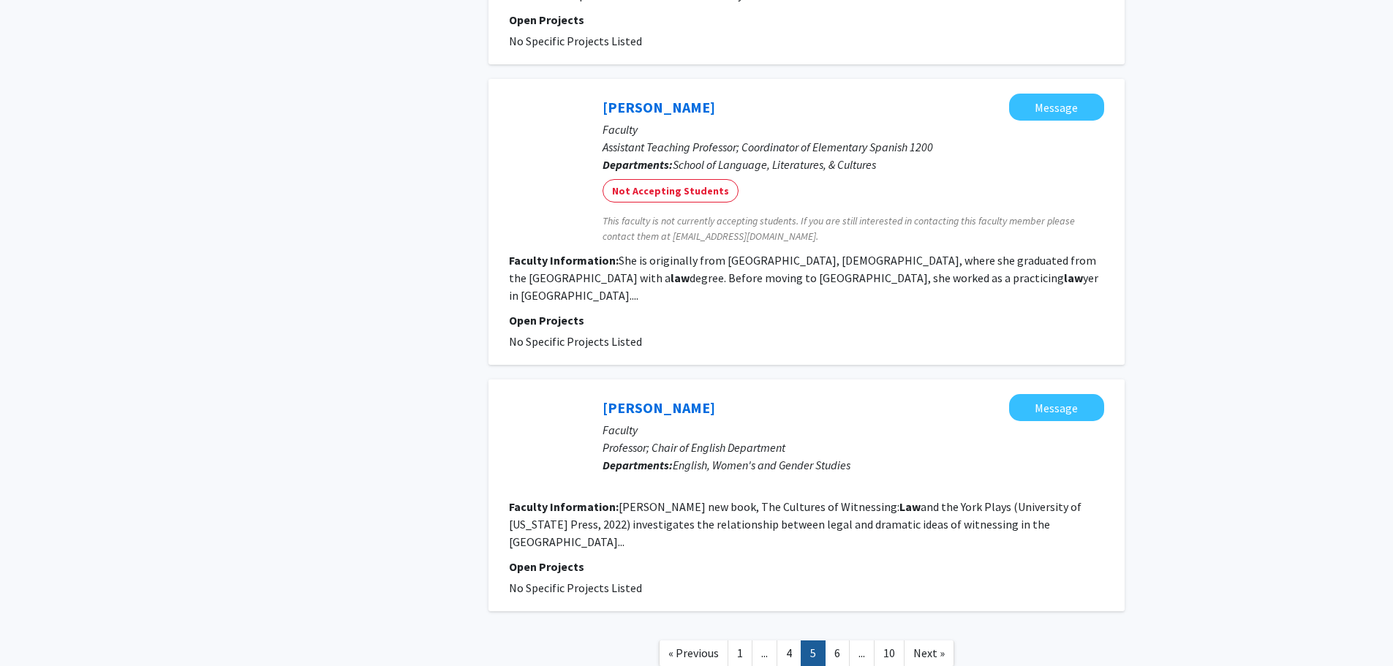
scroll to position [2353, 0]
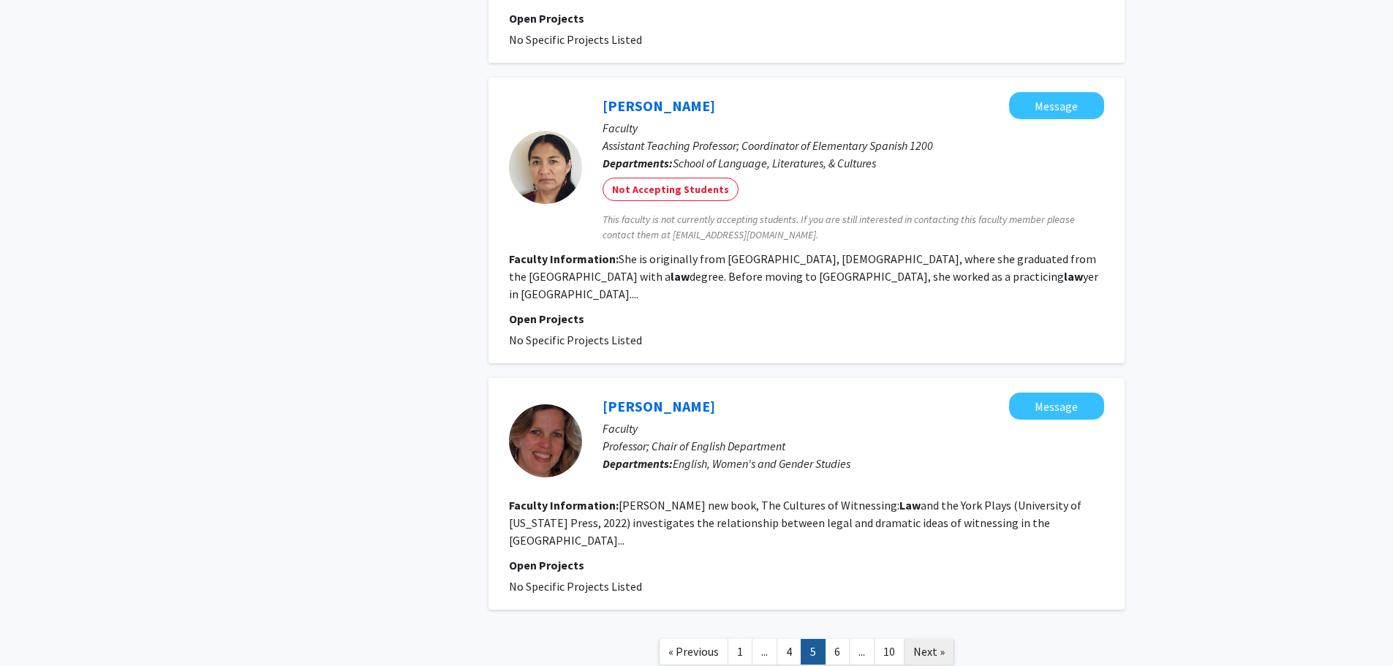
click at [925, 644] on span "Next »" at bounding box center [928, 651] width 31 height 15
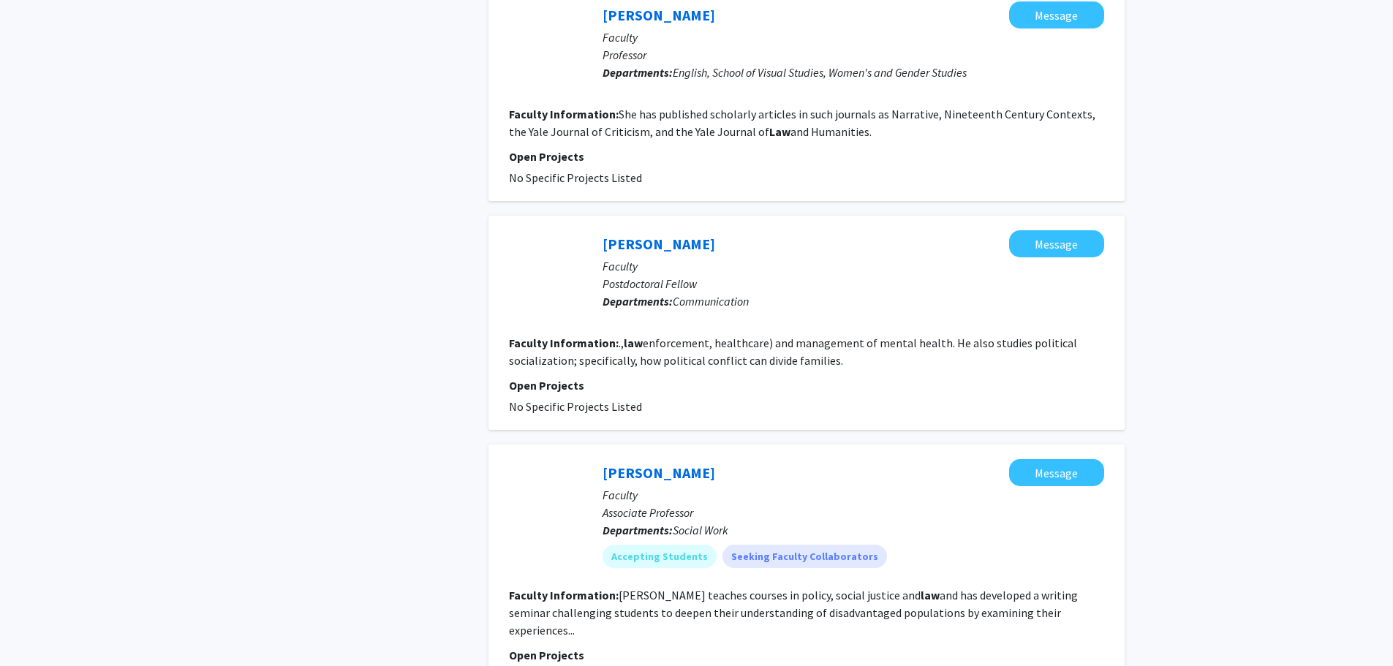
scroll to position [1170, 0]
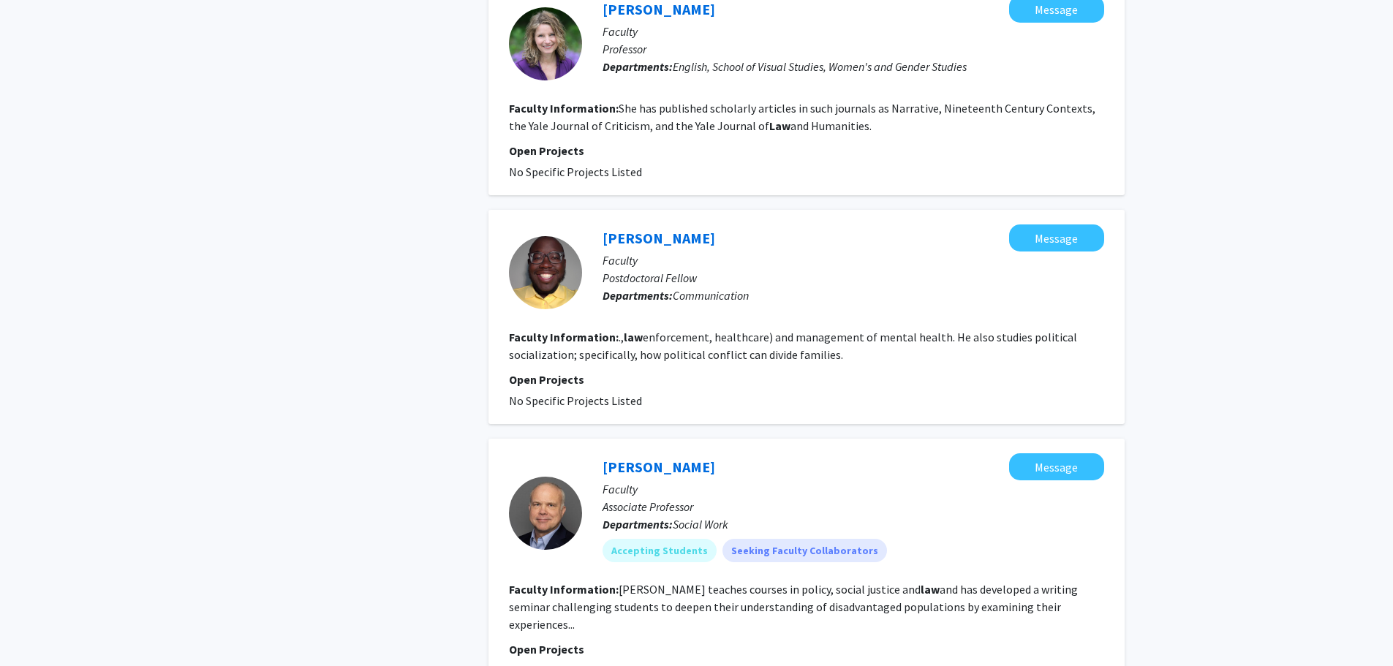
click at [371, 309] on div "Refine By Collaboration Status: Collaboration Status All Faculty/Staff Collabor…" at bounding box center [367, 191] width 219 height 2595
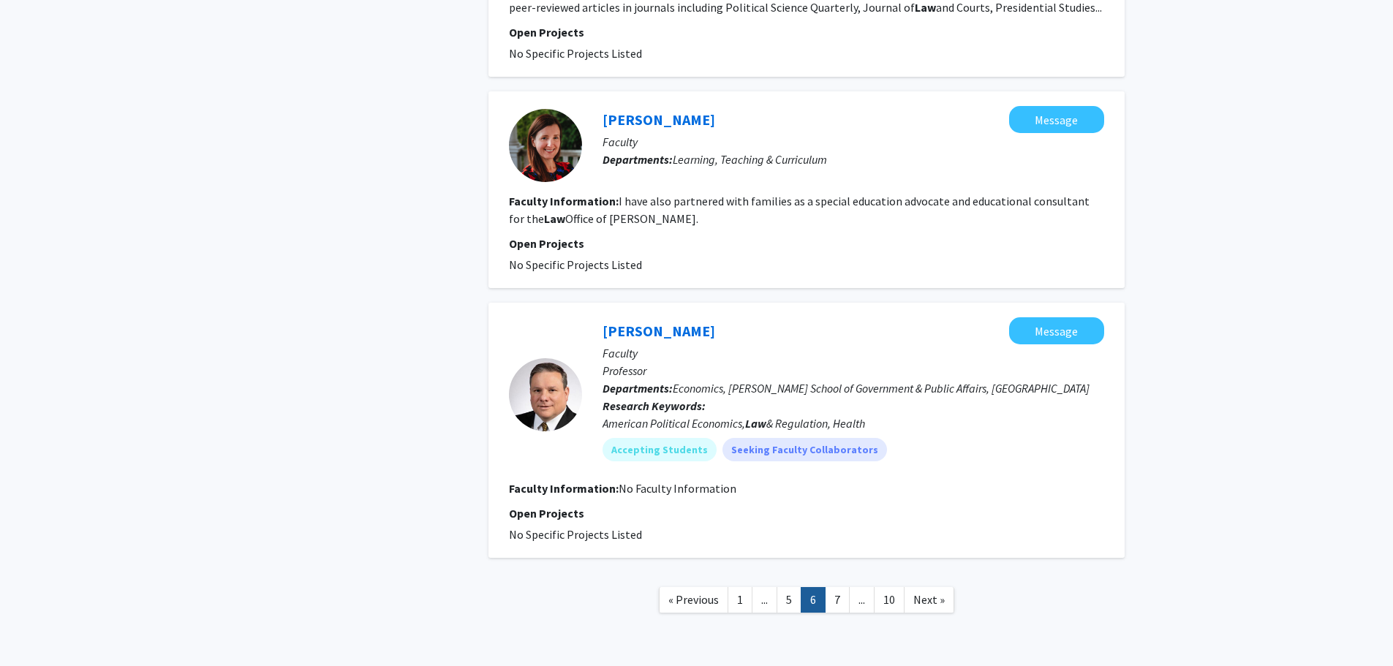
scroll to position [2034, 0]
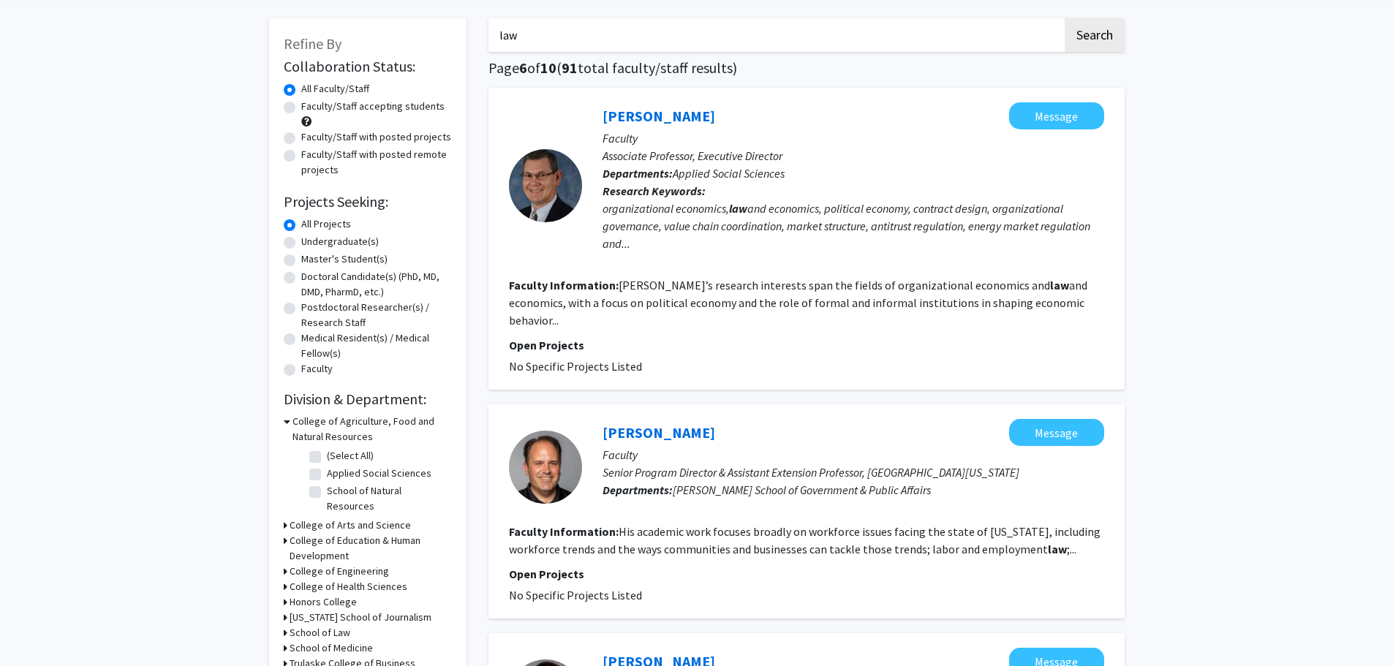
scroll to position [0, 0]
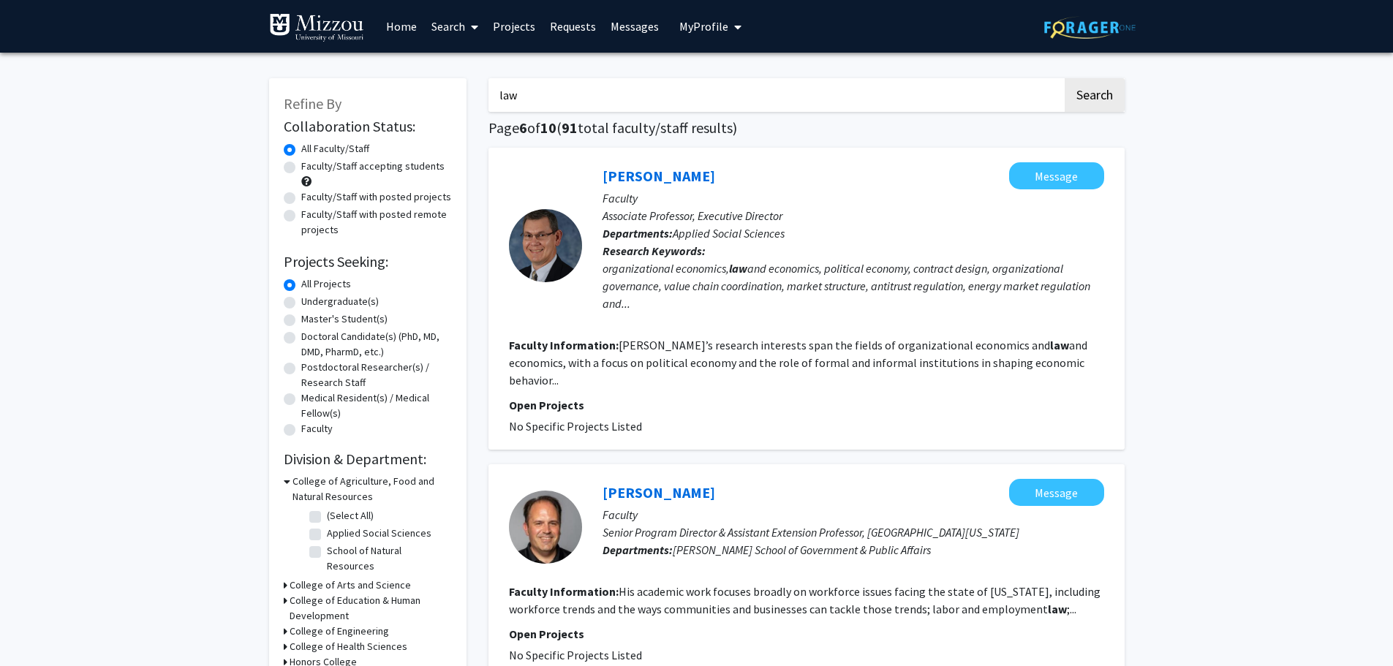
drag, startPoint x: 568, startPoint y: 94, endPoint x: 183, endPoint y: 83, distance: 385.4
click at [1065, 78] on button "Search" at bounding box center [1095, 95] width 60 height 34
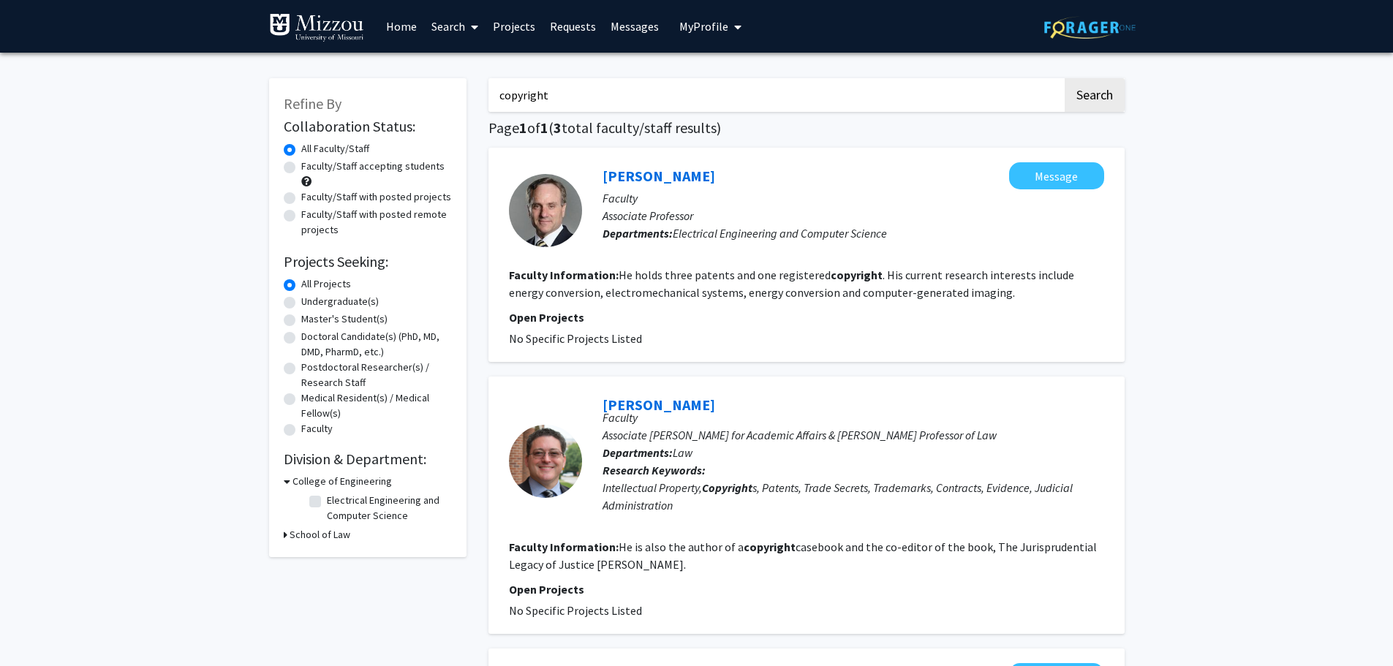
drag, startPoint x: 575, startPoint y: 88, endPoint x: 328, endPoint y: 70, distance: 247.0
click at [328, 70] on div "Refine By Collaboration Status: Collaboration Status All Faculty/Staff Collabor…" at bounding box center [696, 514] width 877 height 901
type input "trademark"
click at [1065, 78] on button "Search" at bounding box center [1095, 95] width 60 height 34
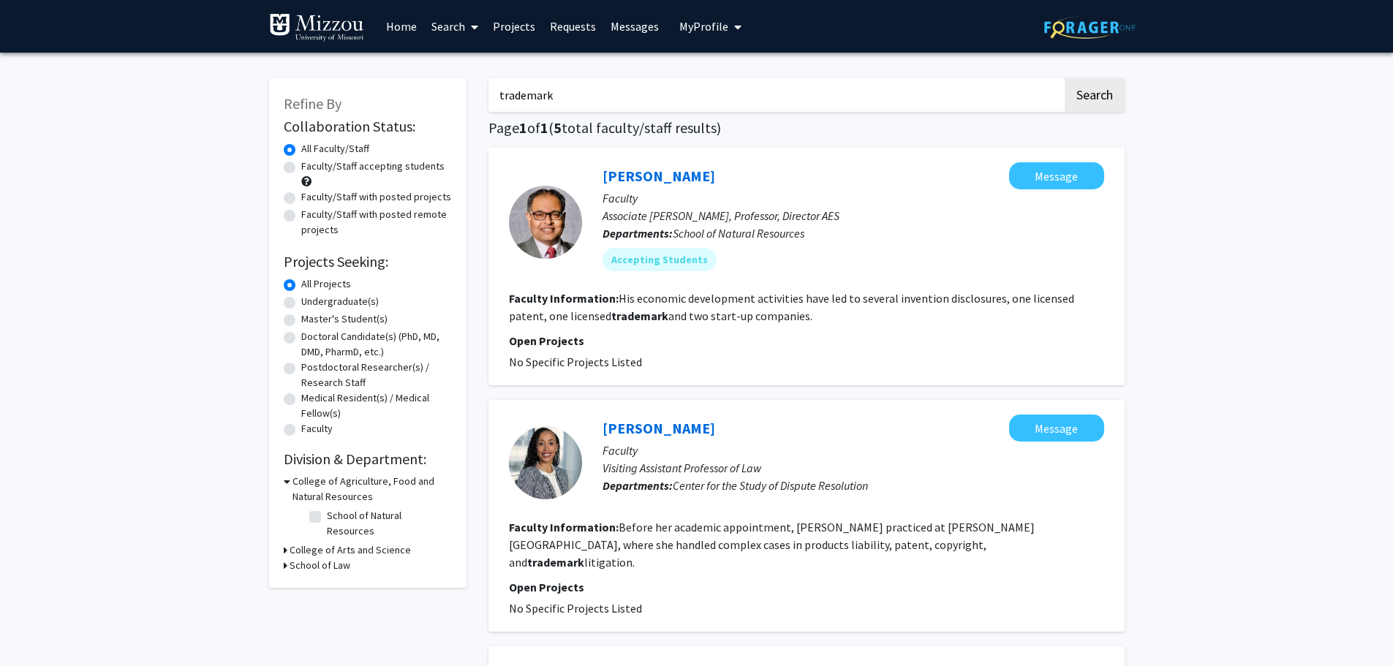
click at [706, 20] on span "My Profile" at bounding box center [703, 26] width 49 height 15
click at [733, 62] on span "[PERSON_NAME]" at bounding box center [770, 68] width 88 height 16
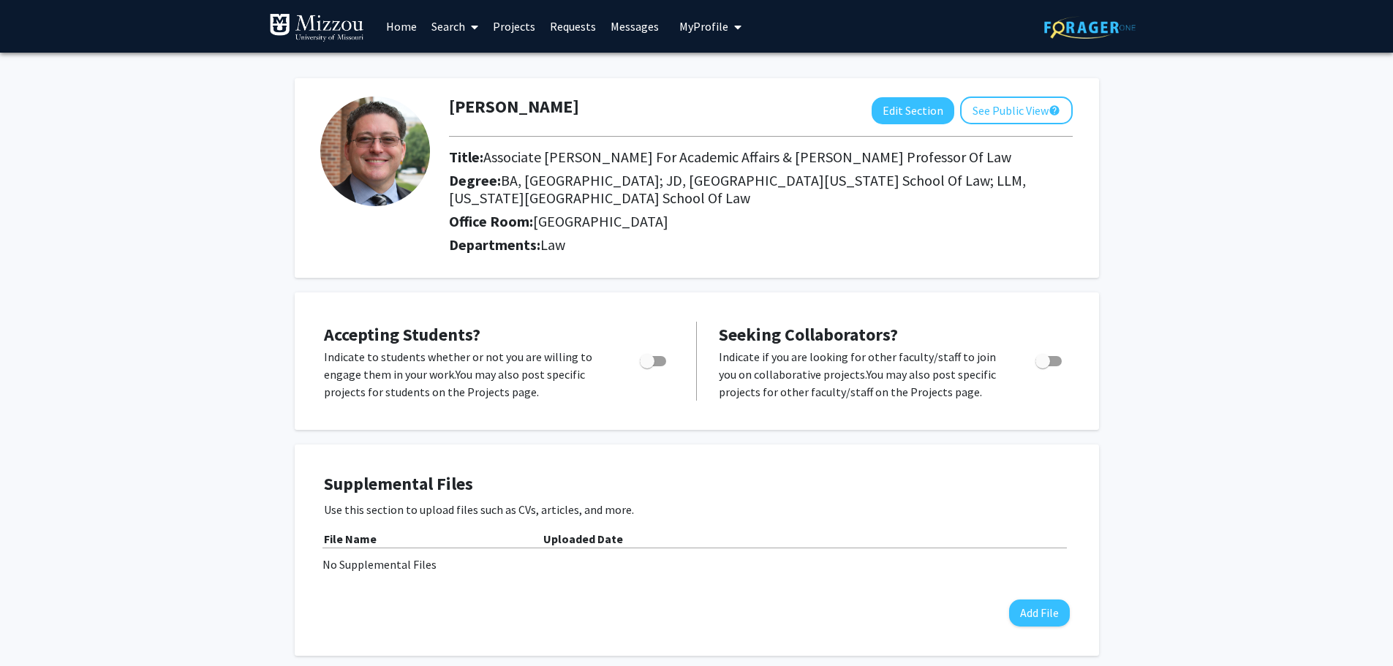
click at [469, 27] on span at bounding box center [471, 26] width 13 height 51
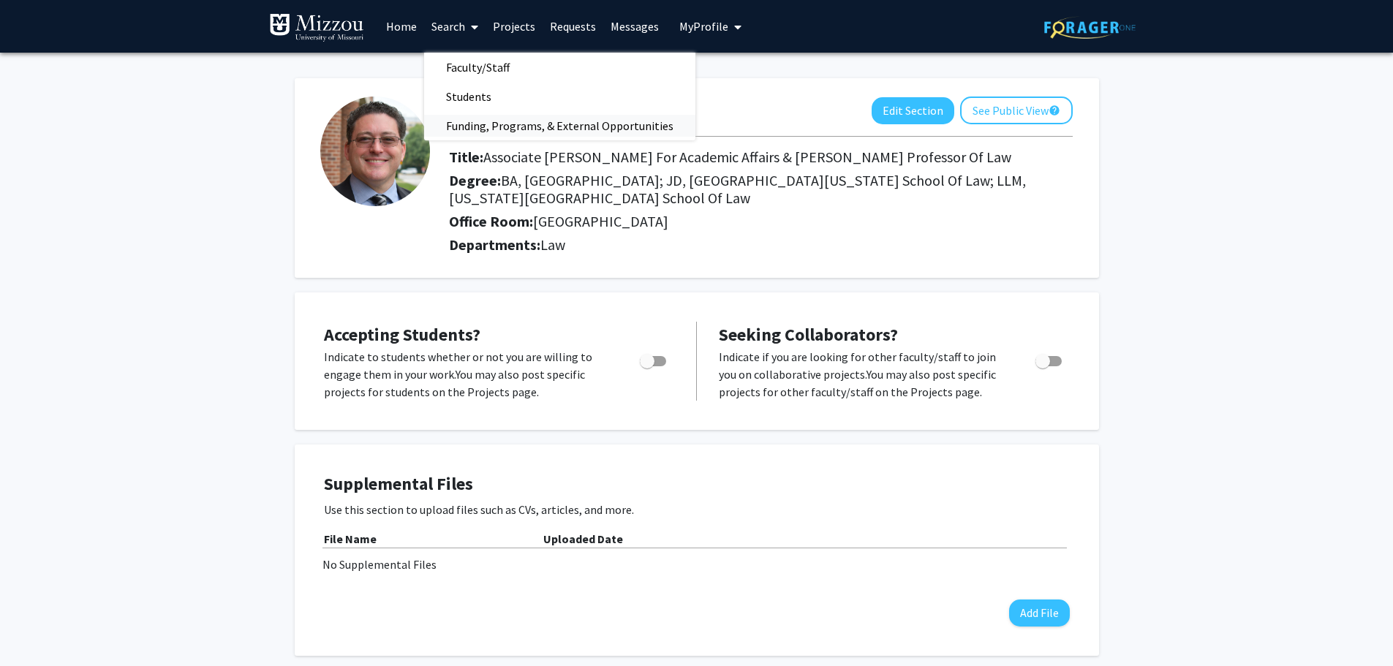
click at [474, 126] on span "Funding, Programs, & External Opportunities" at bounding box center [559, 125] width 271 height 29
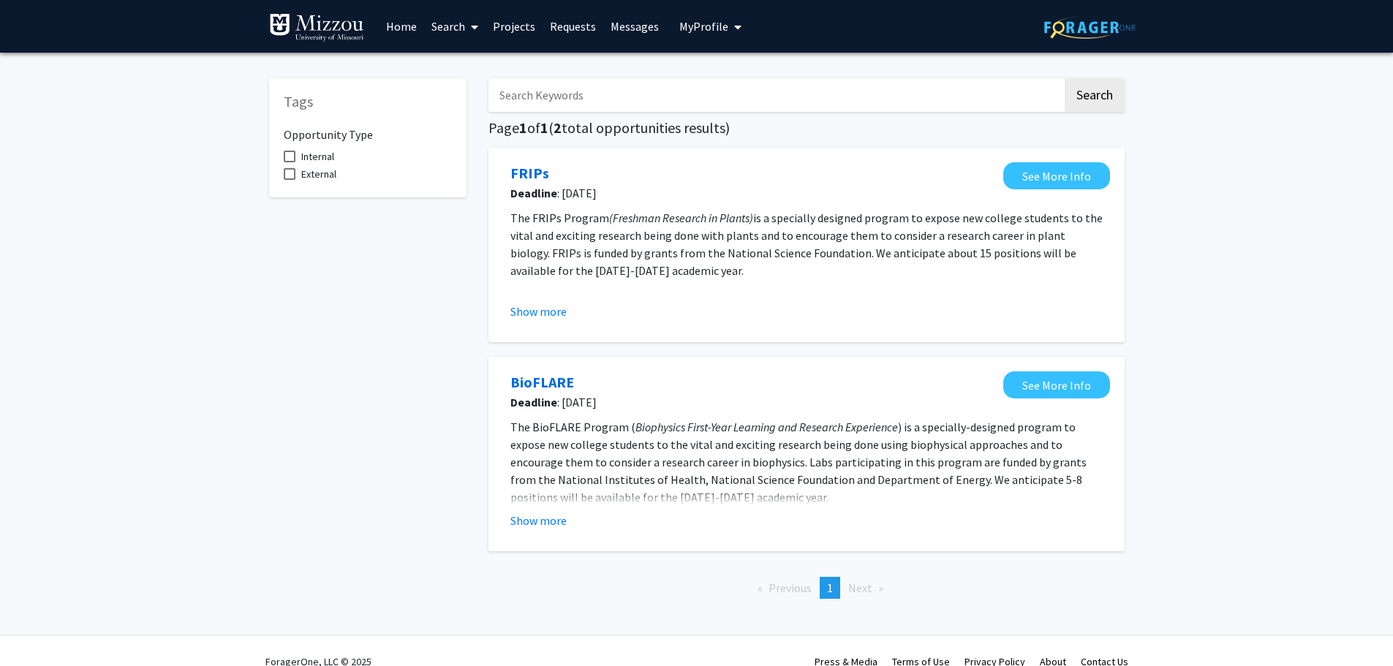
click at [675, 38] on button "My Profile" at bounding box center [710, 26] width 71 height 53
drag, startPoint x: 723, startPoint y: 67, endPoint x: 730, endPoint y: 69, distance: 7.9
click at [730, 69] on div "[PERSON_NAME] View Profile" at bounding box center [751, 76] width 125 height 32
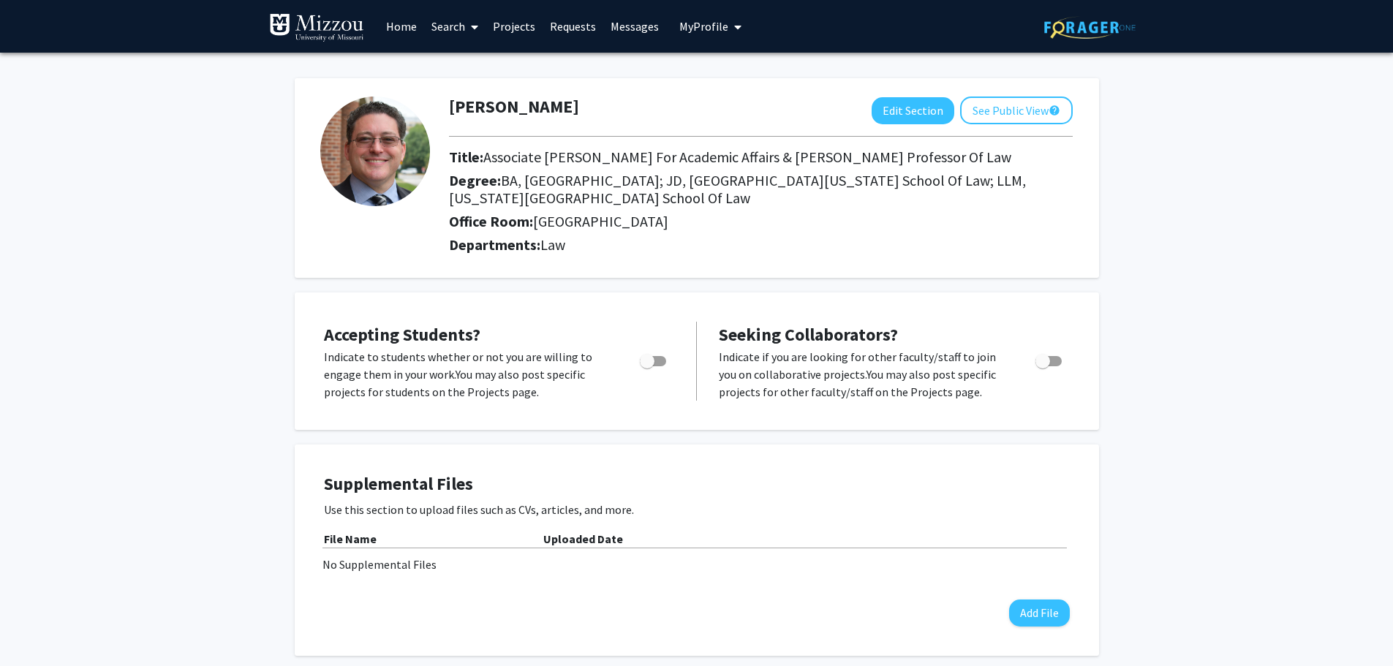
click at [699, 31] on span "My Profile" at bounding box center [703, 26] width 49 height 15
click at [449, 23] on link "Search" at bounding box center [454, 26] width 61 height 51
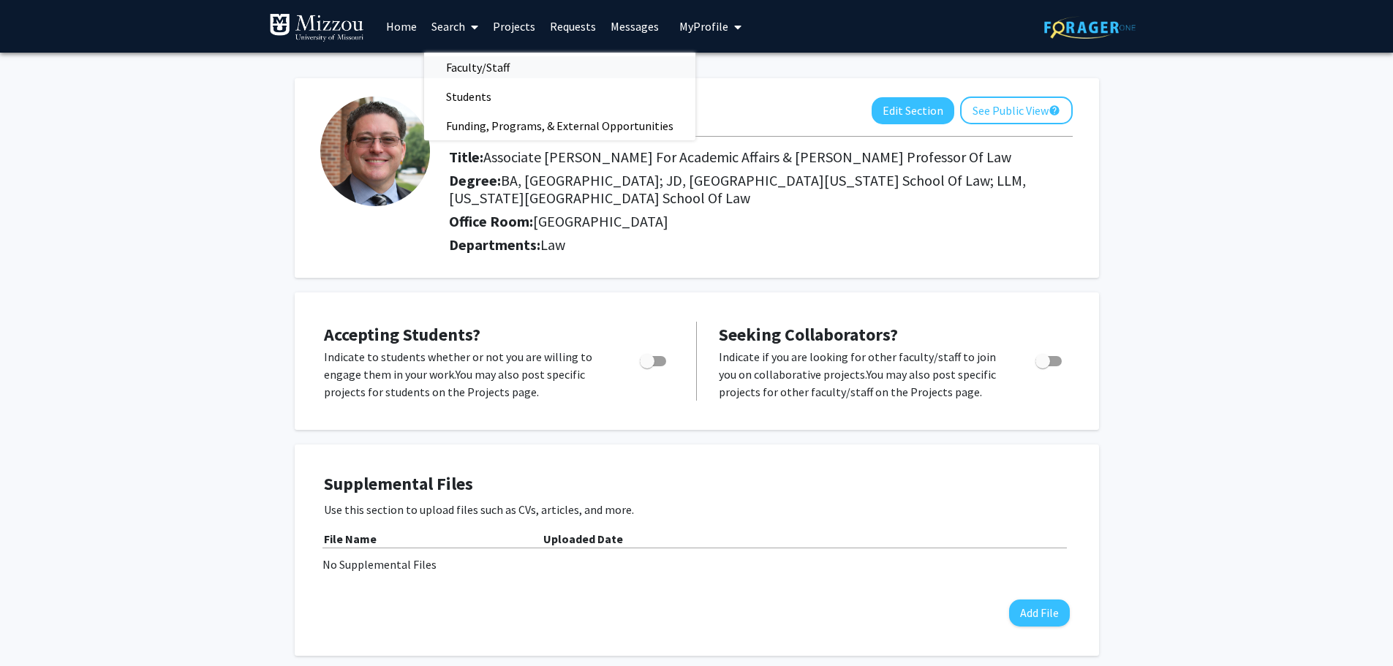
click at [454, 63] on span "Faculty/Staff" at bounding box center [477, 67] width 107 height 29
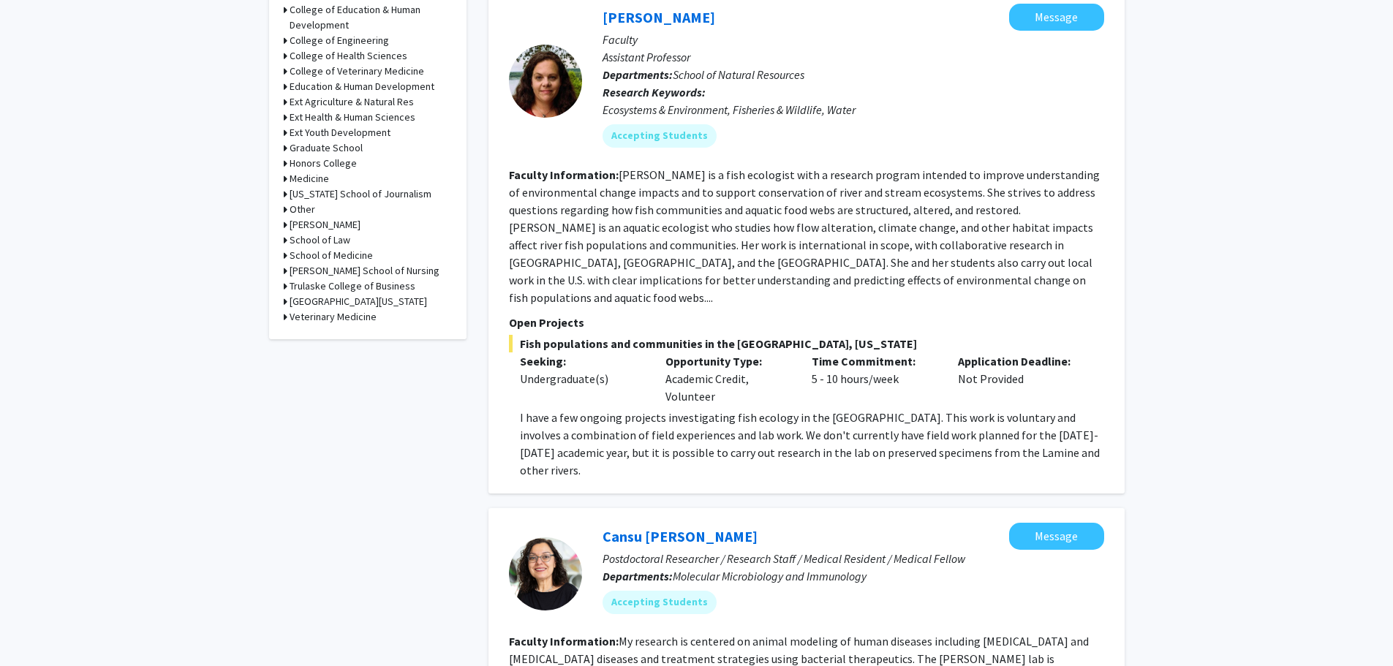
scroll to position [585, 0]
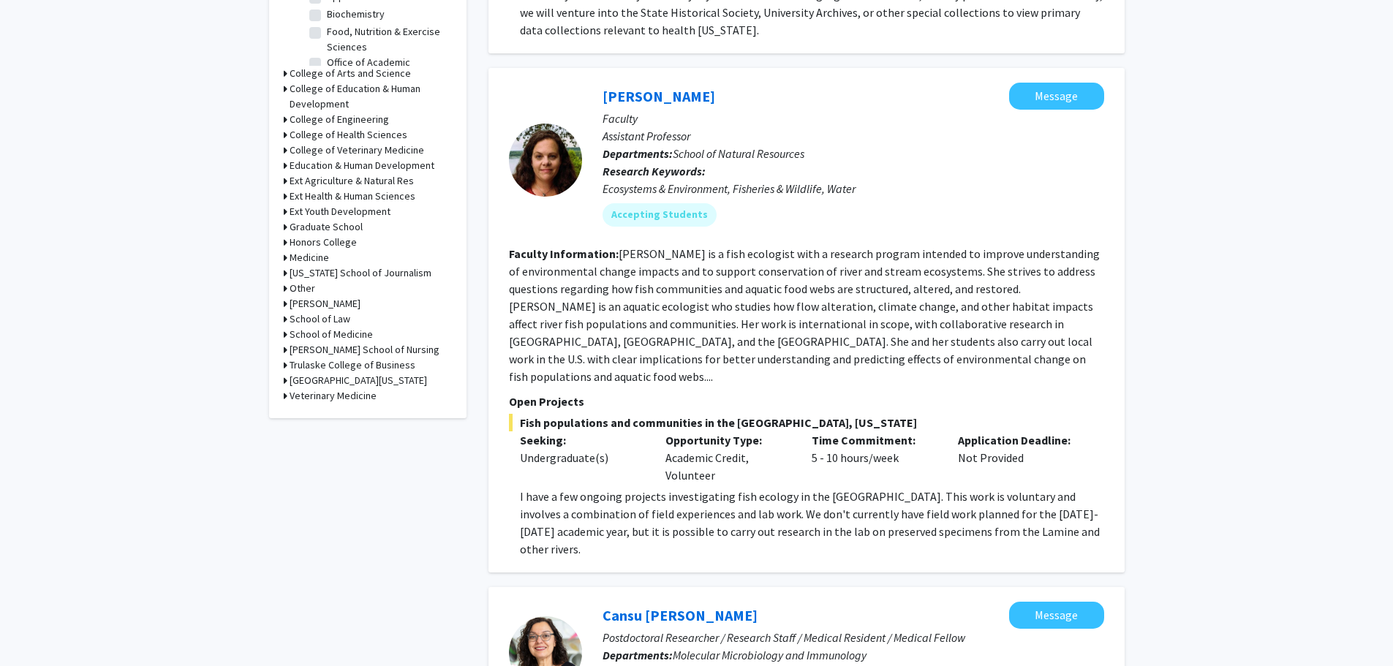
click at [285, 319] on icon at bounding box center [286, 318] width 4 height 15
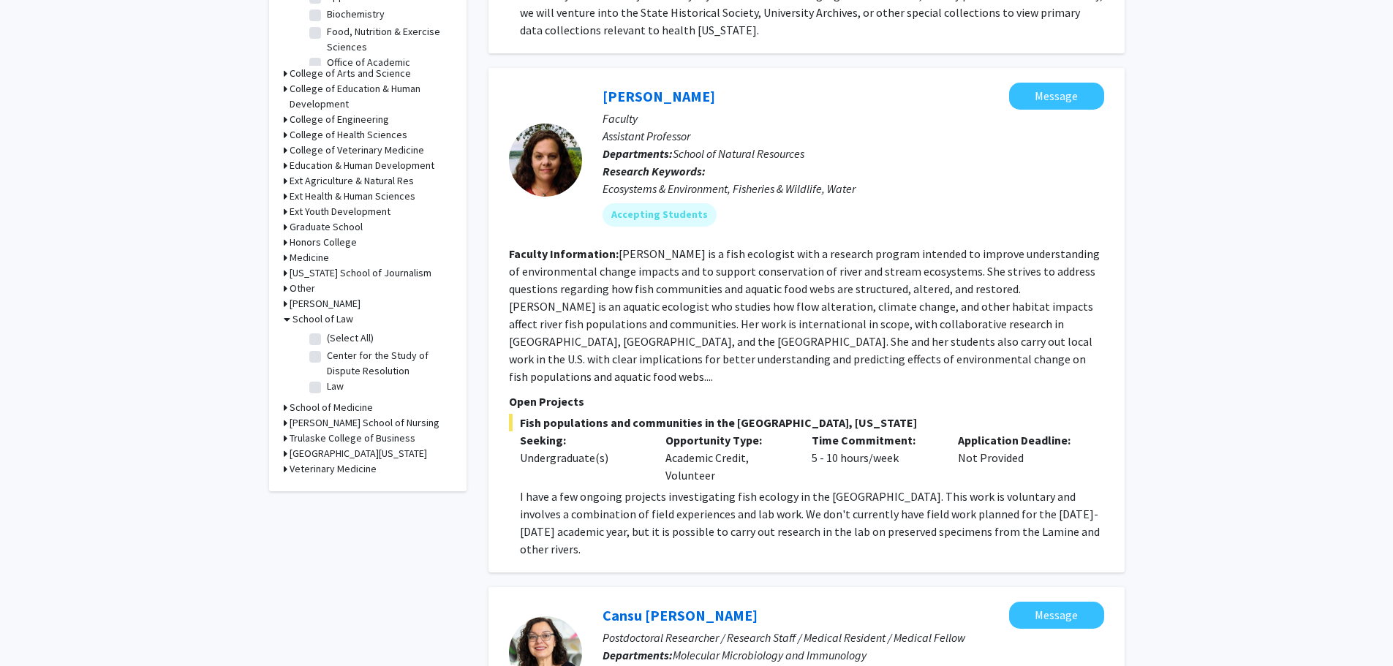
click at [327, 385] on label "Law" at bounding box center [335, 386] width 17 height 15
click at [327, 385] on input "Law" at bounding box center [332, 384] width 10 height 10
checkbox input "true"
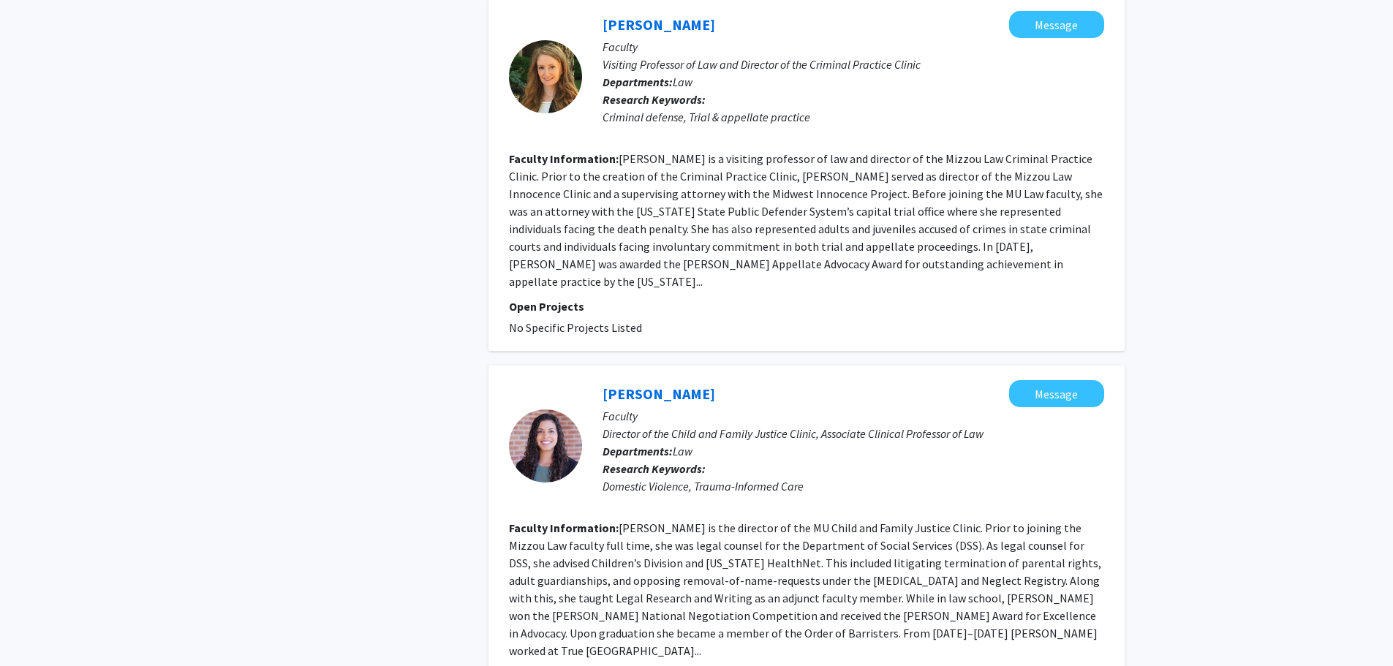
scroll to position [3198, 0]
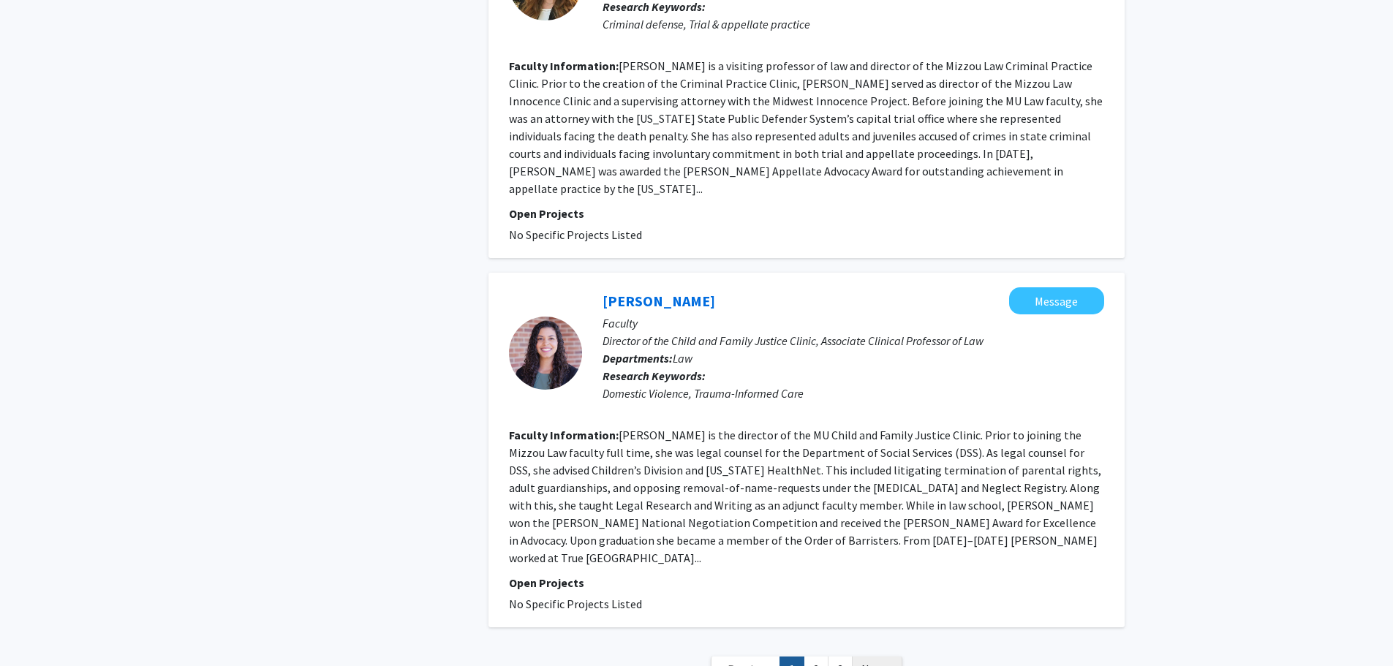
click at [875, 662] on span "Next »" at bounding box center [876, 669] width 31 height 15
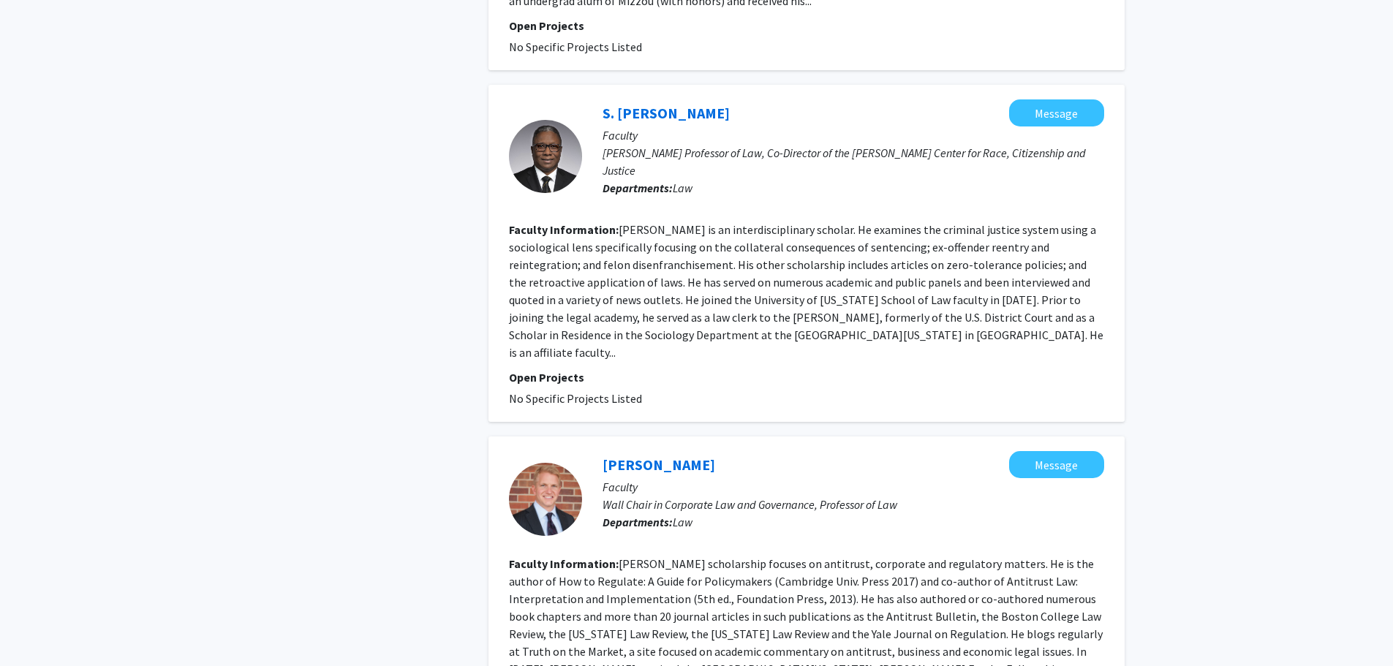
scroll to position [2943, 0]
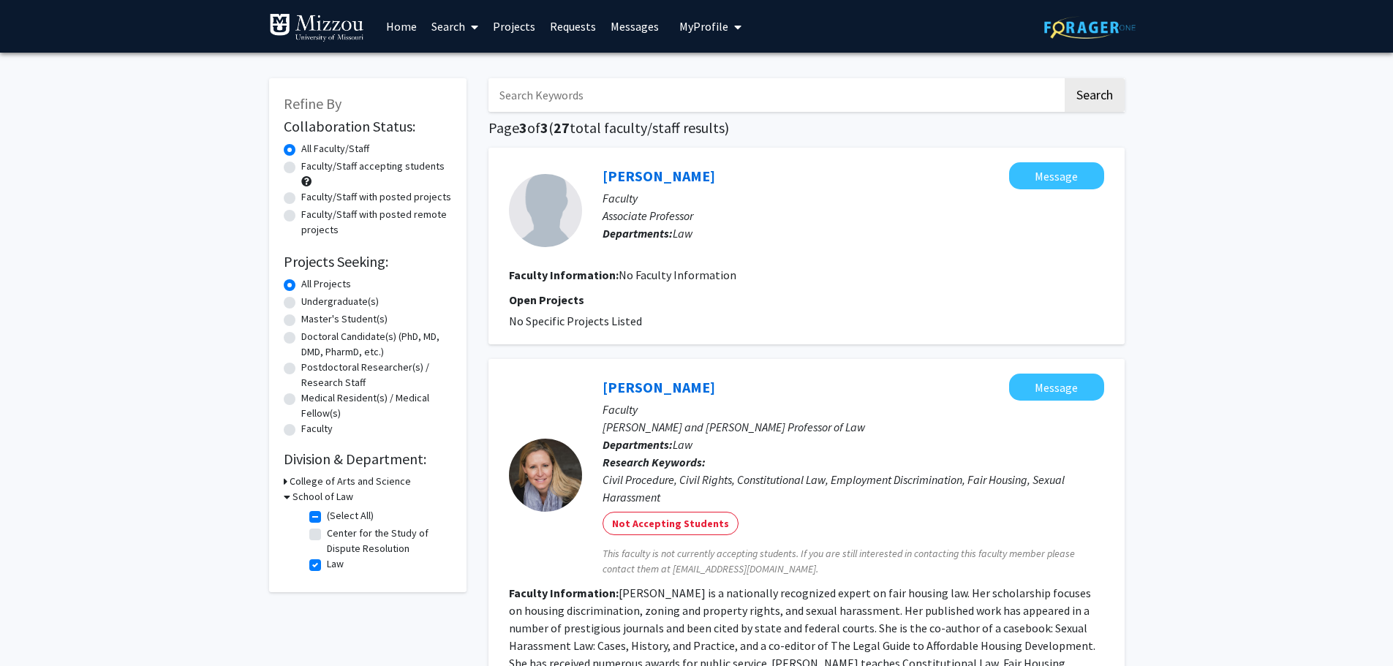
click at [698, 35] on button "My Profile" at bounding box center [710, 26] width 71 height 53
click at [727, 68] on span "[PERSON_NAME]" at bounding box center [770, 68] width 88 height 16
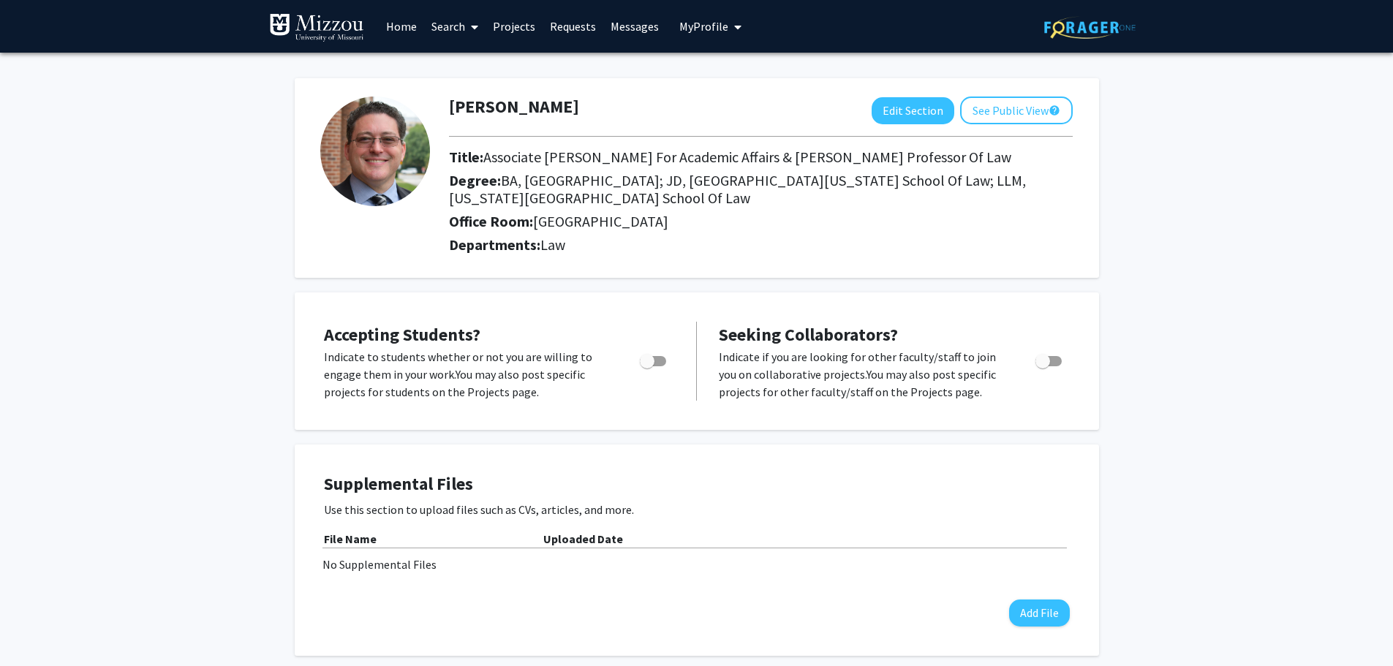
click at [657, 363] on span "Toggle" at bounding box center [653, 361] width 26 height 10
click at [647, 366] on input "Would you like to permit student requests?" at bounding box center [646, 366] width 1 height 1
click at [655, 362] on span "Toggle" at bounding box center [658, 361] width 15 height 15
click at [647, 366] on input "Would you like to permit student requests?" at bounding box center [646, 366] width 1 height 1
checkbox input "false"
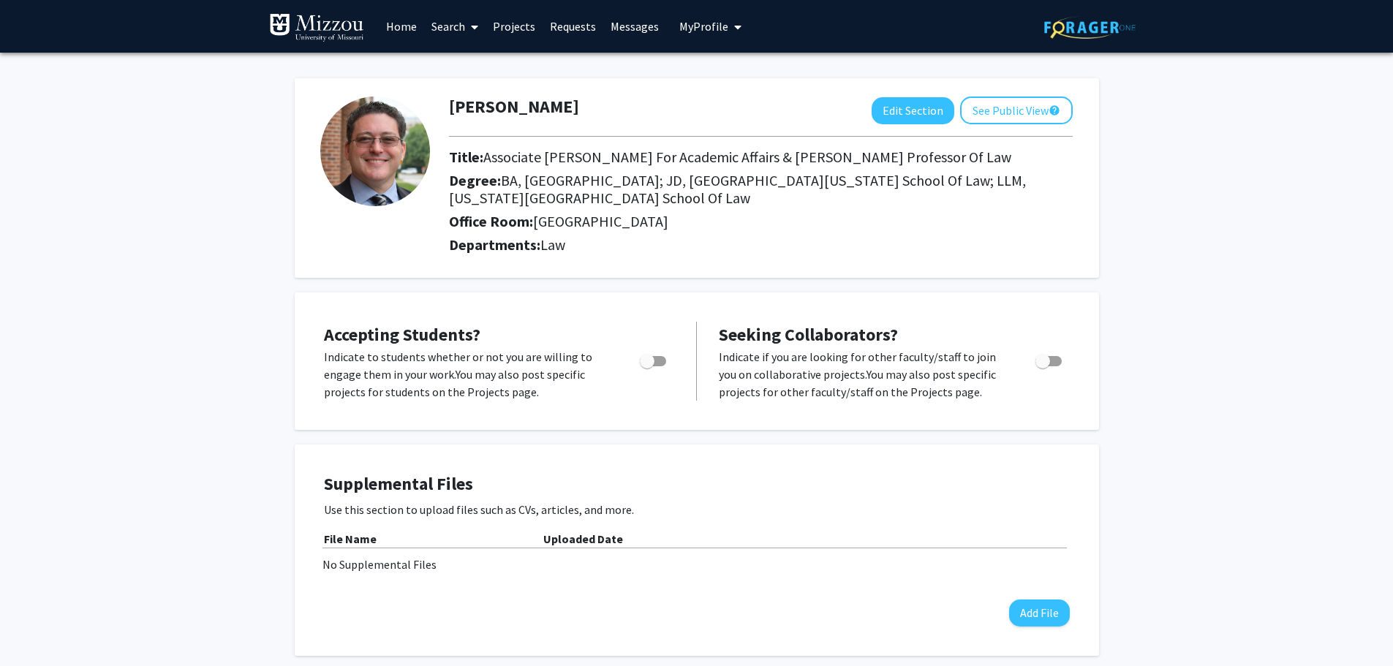
click at [997, 112] on button "See Public View help" at bounding box center [1016, 111] width 113 height 28
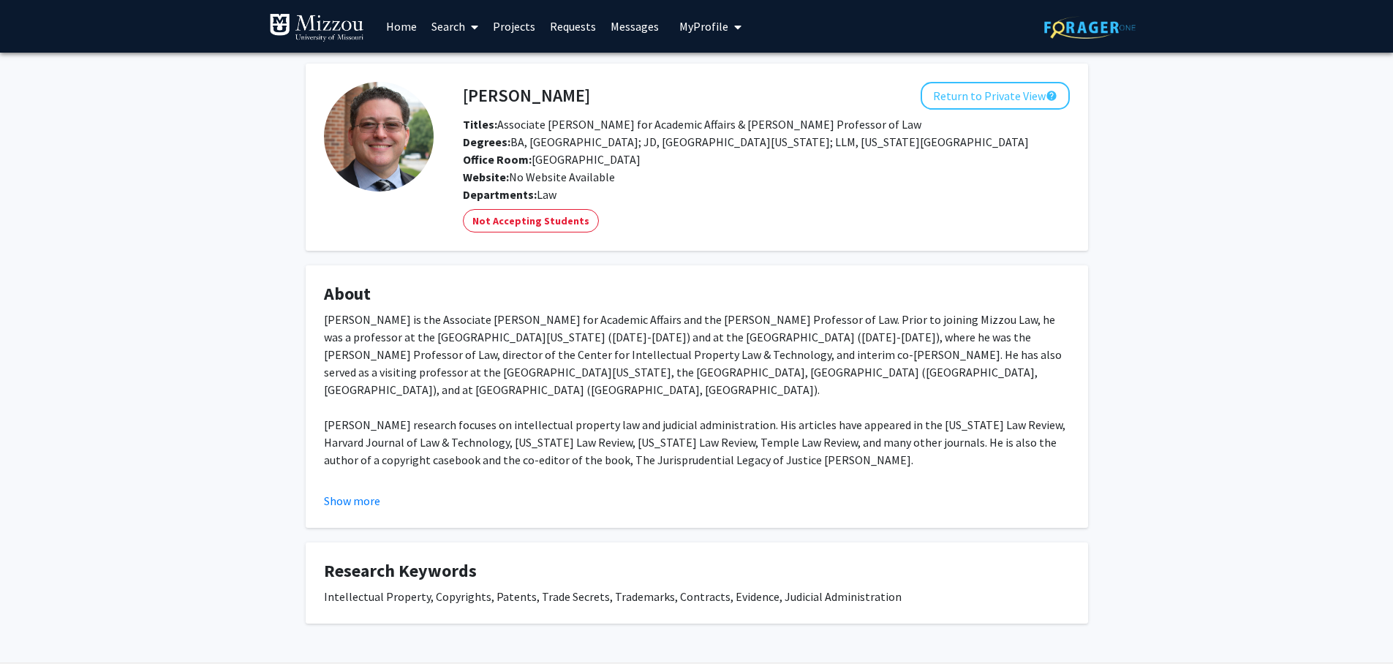
click at [460, 24] on link "Search" at bounding box center [454, 26] width 61 height 51
click at [467, 123] on span "Funding, Programs, & External Opportunities" at bounding box center [559, 125] width 271 height 29
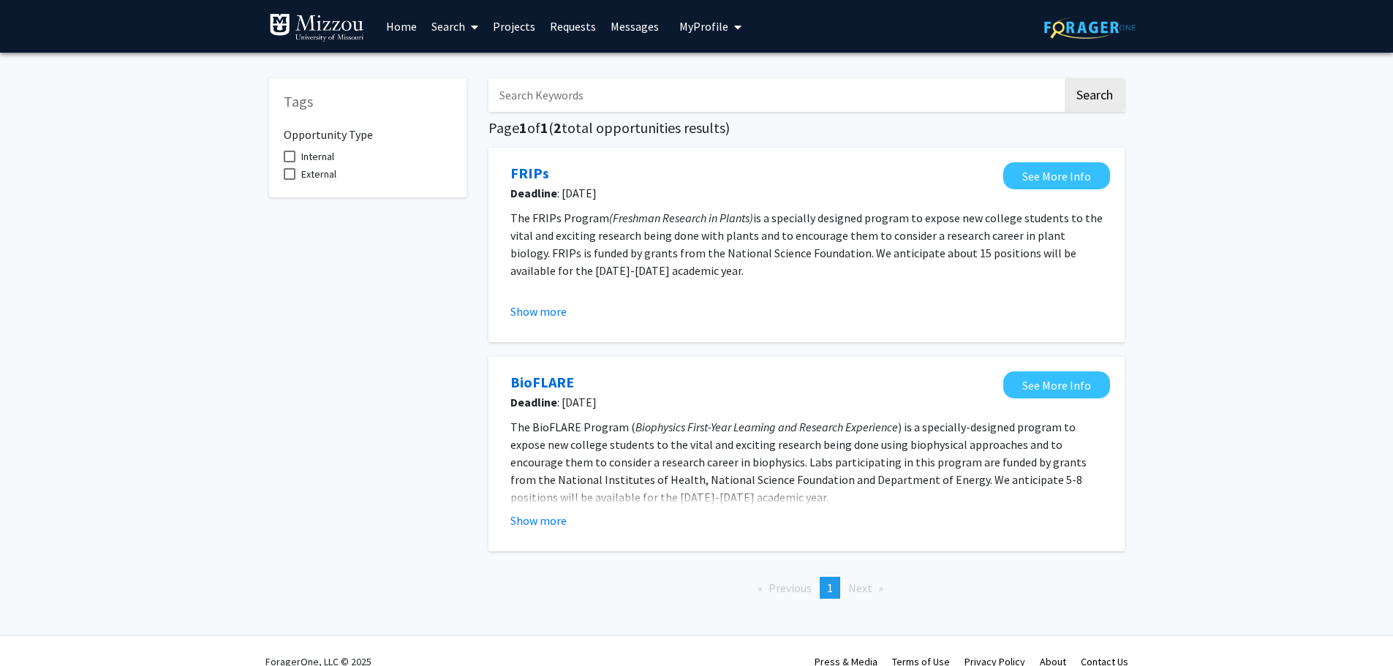
click at [728, 24] on span "My profile dropdown to access profile and logout" at bounding box center [734, 26] width 13 height 51
click at [454, 29] on link "Search" at bounding box center [454, 26] width 61 height 51
click at [456, 56] on span "Faculty/Staff" at bounding box center [477, 67] width 107 height 29
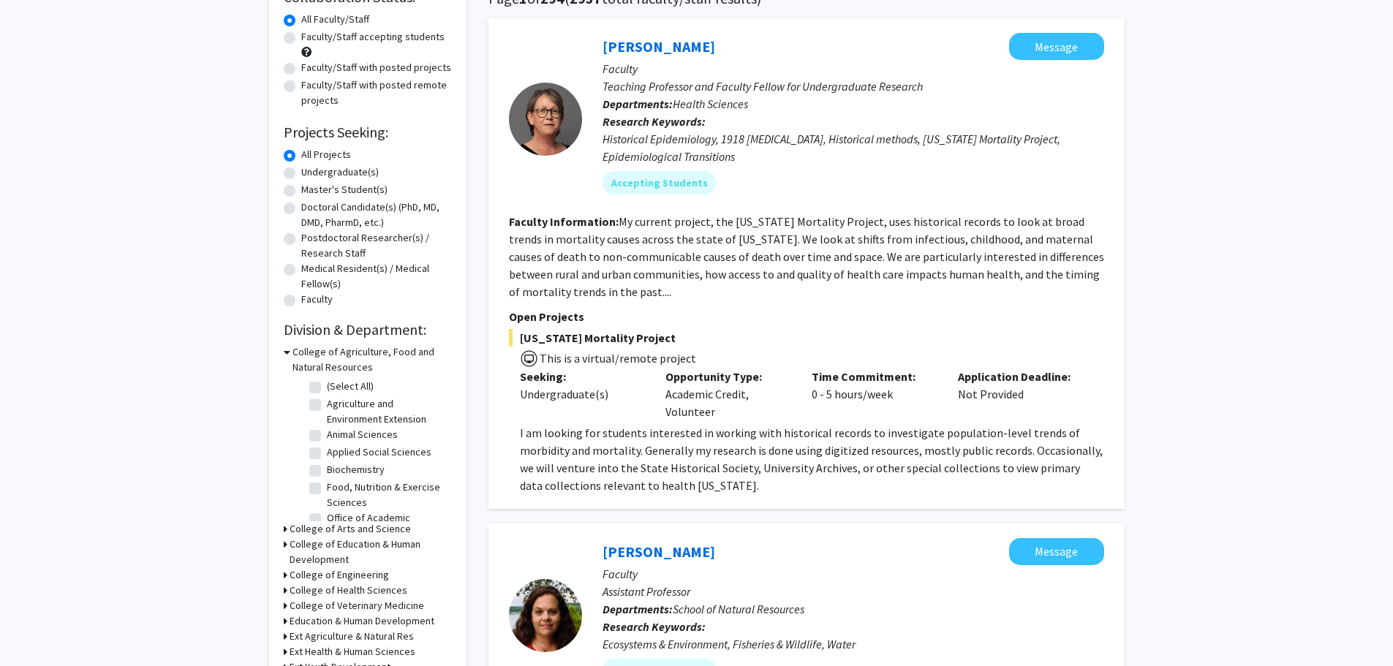
scroll to position [366, 0]
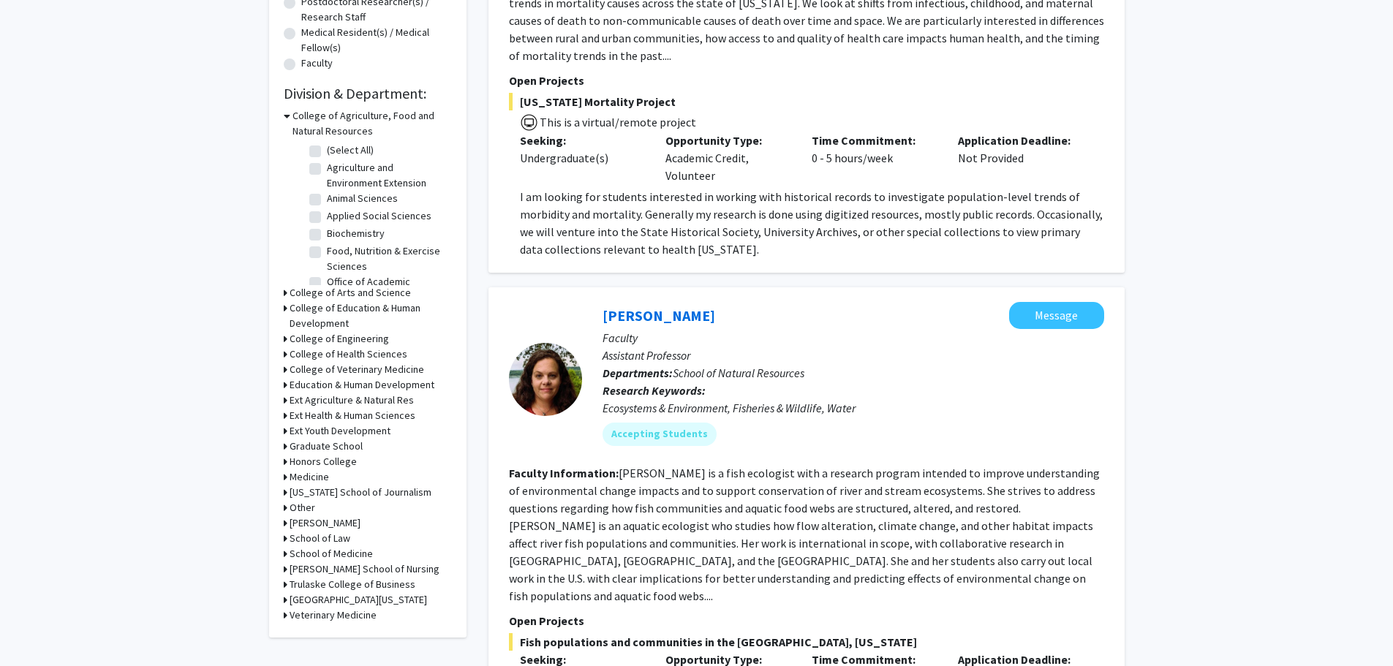
click at [284, 538] on icon at bounding box center [286, 538] width 4 height 15
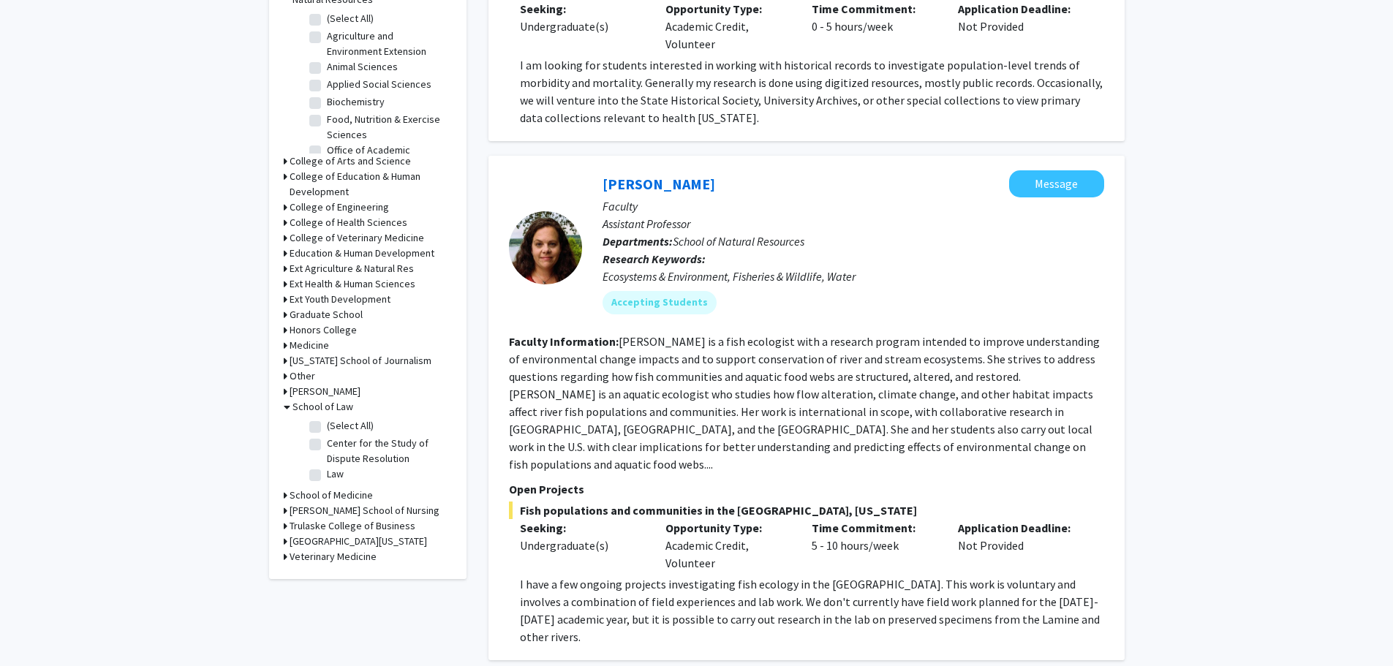
scroll to position [512, 0]
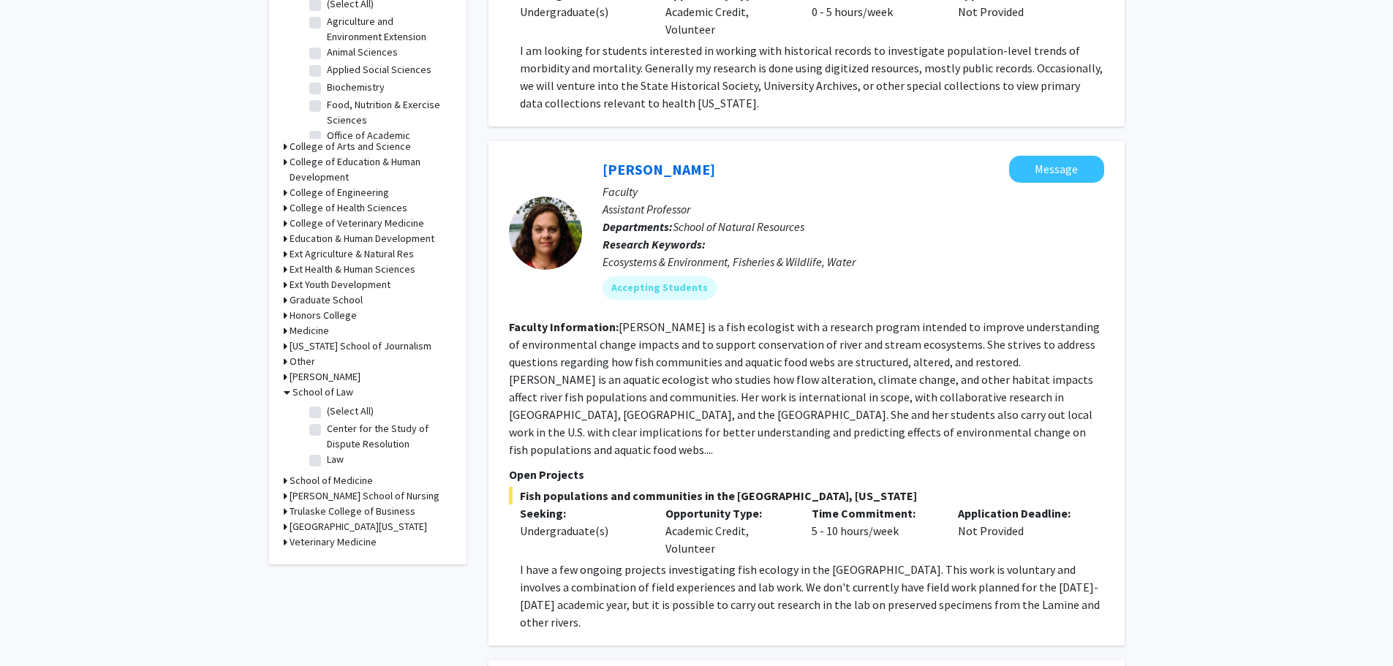
click at [327, 458] on label "Law" at bounding box center [335, 459] width 17 height 15
click at [327, 458] on input "Law" at bounding box center [332, 457] width 10 height 10
checkbox input "true"
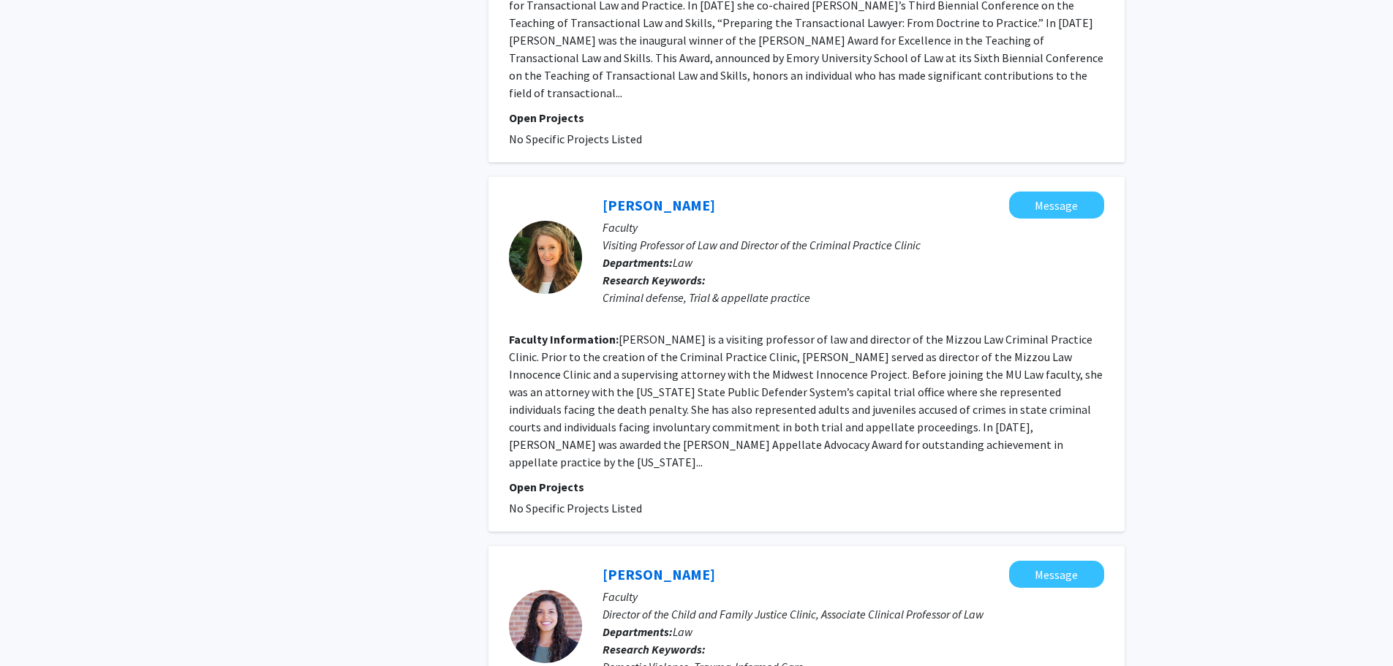
scroll to position [3198, 0]
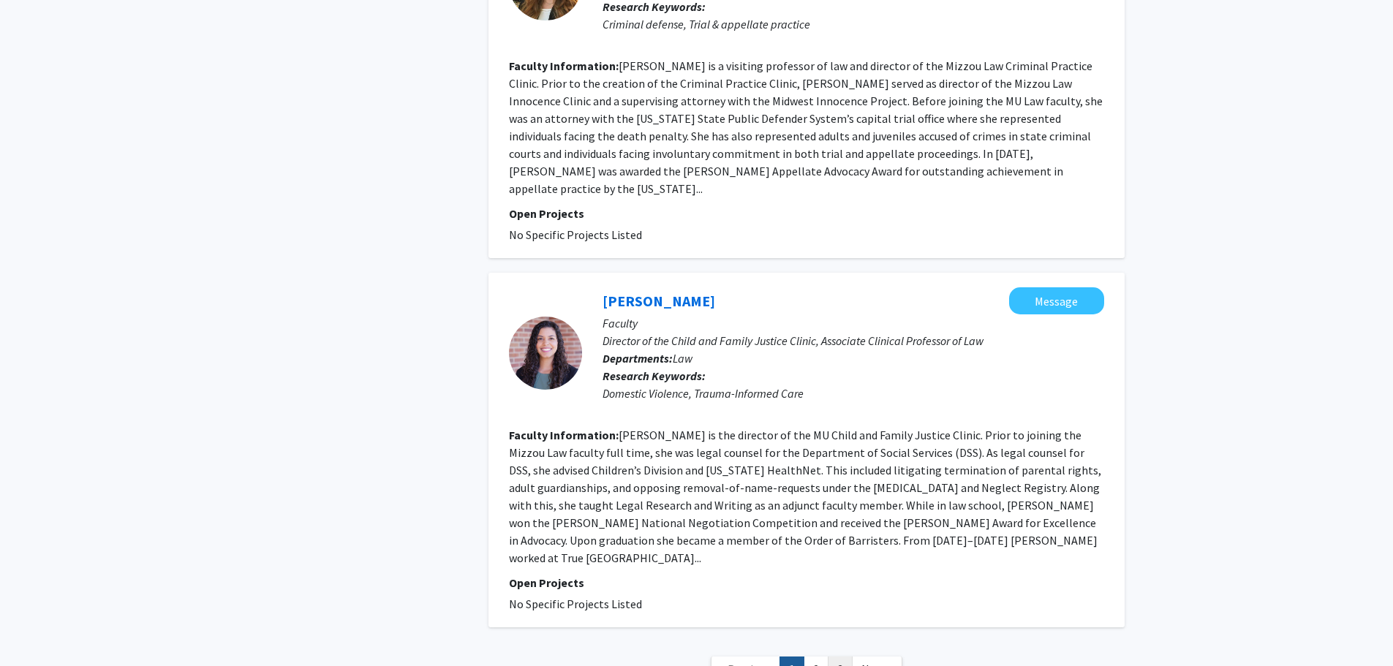
click at [839, 657] on link "3" at bounding box center [840, 670] width 25 height 26
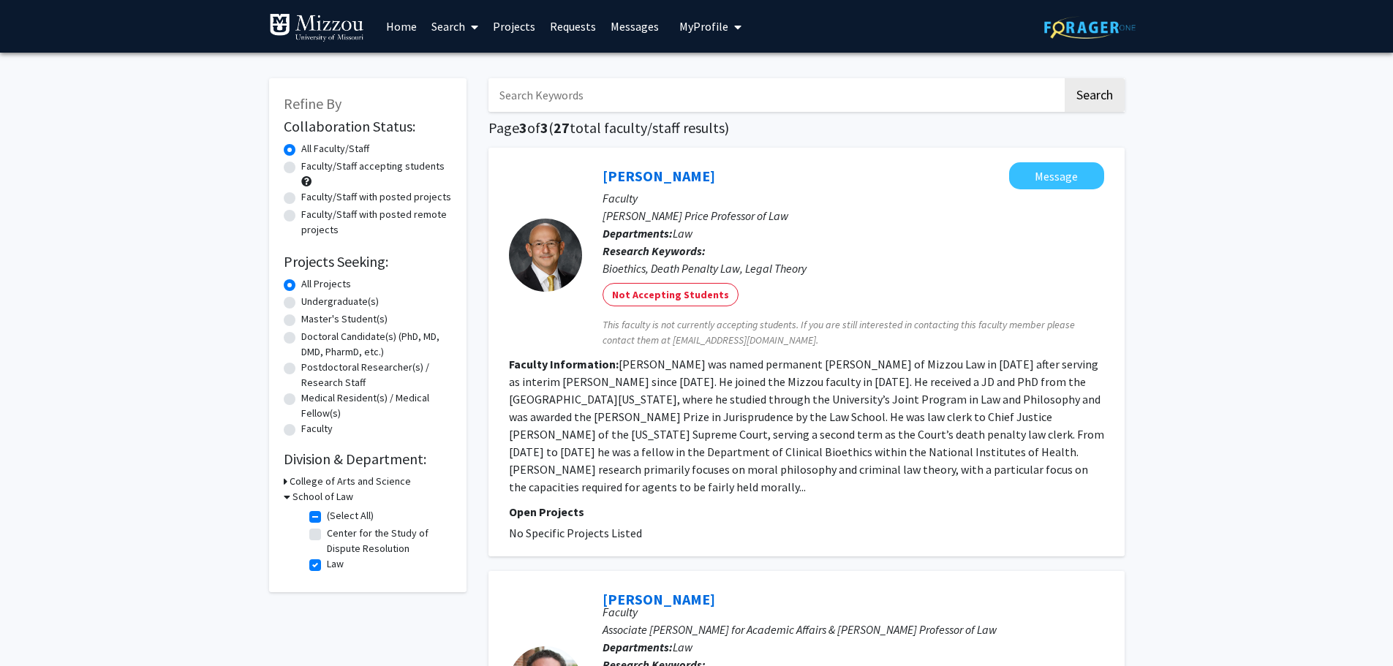
click at [722, 26] on span "My Profile" at bounding box center [703, 26] width 49 height 15
click at [736, 62] on span "[PERSON_NAME]" at bounding box center [770, 68] width 88 height 16
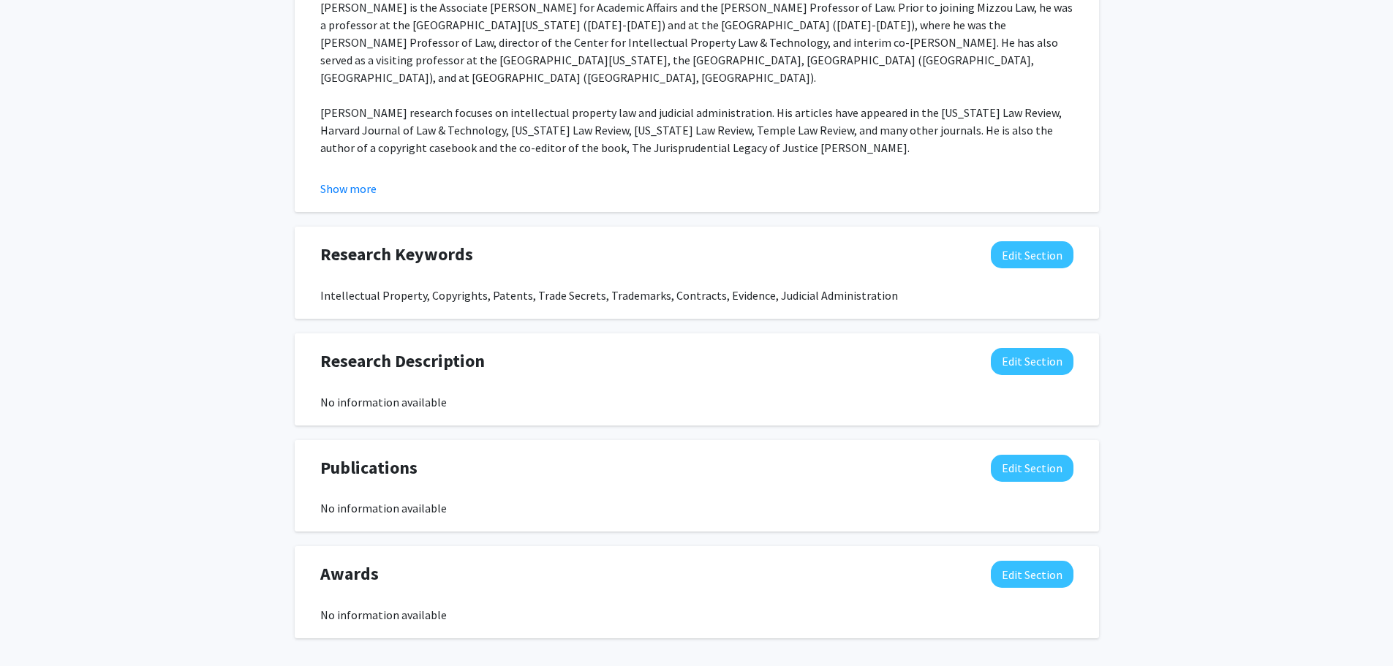
scroll to position [795, 0]
